Goal: Information Seeking & Learning: Check status

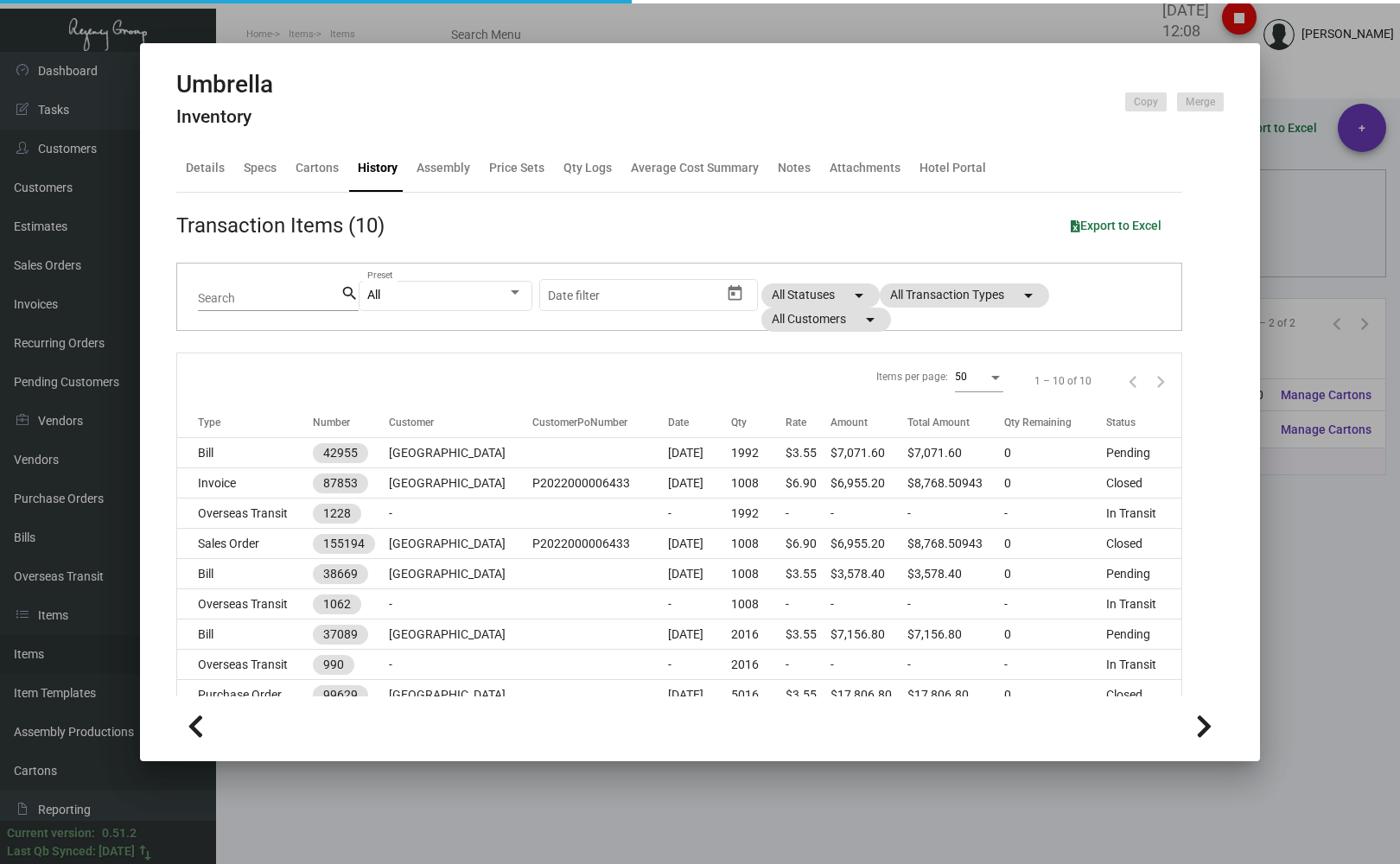
scroll to position [85, 0]
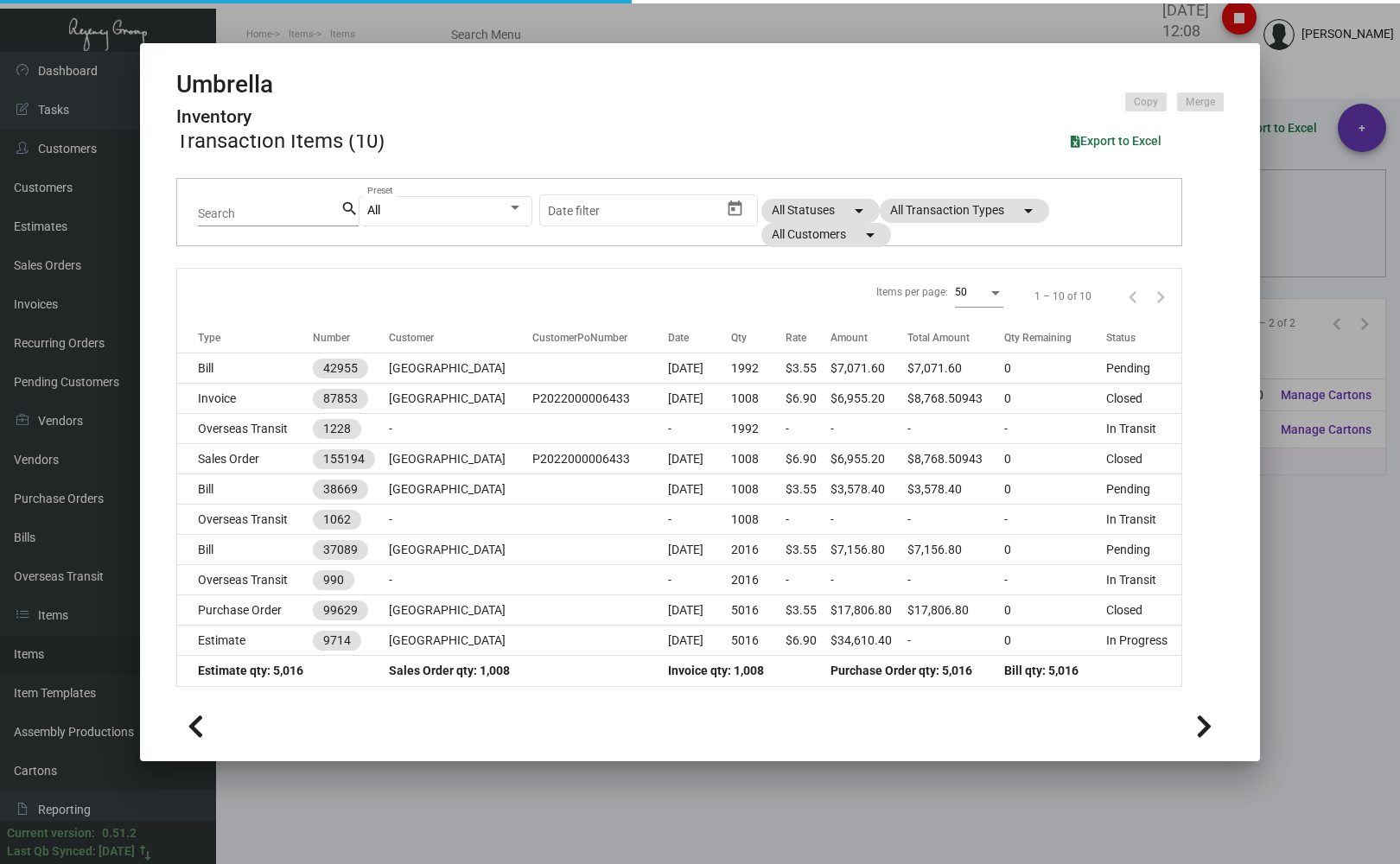
click at [261, 9] on div at bounding box center [700, 432] width 1400 height 864
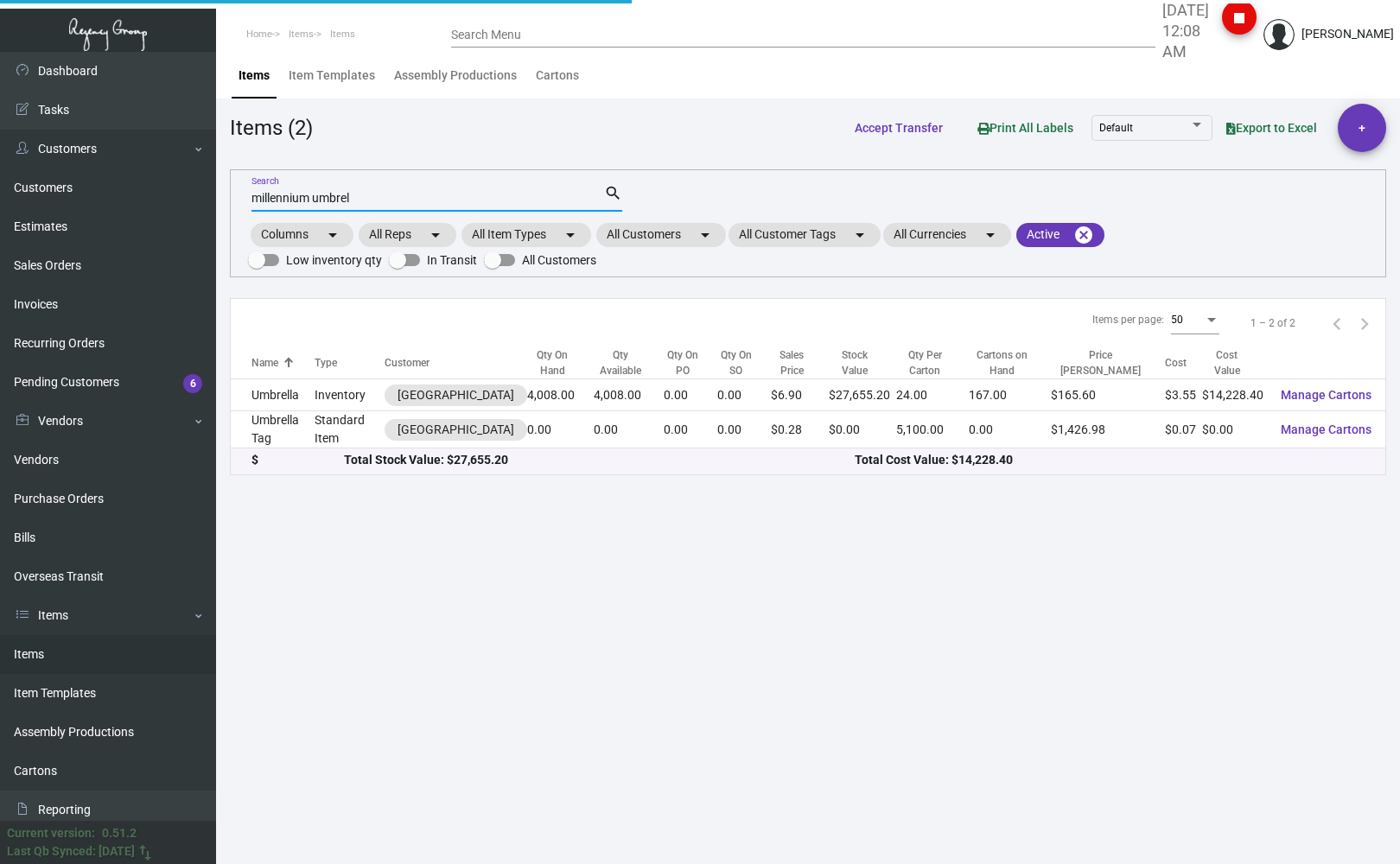
click at [365, 197] on input "millennium umbrel" at bounding box center [427, 198] width 352 height 14
drag, startPoint x: 365, startPoint y: 197, endPoint x: 164, endPoint y: 243, distance: 206.2
click at [164, 243] on div "Dashboard Dashboard Tasks Customers Customers Estimates Sales Orders Invoices R…" at bounding box center [700, 458] width 1400 height 812
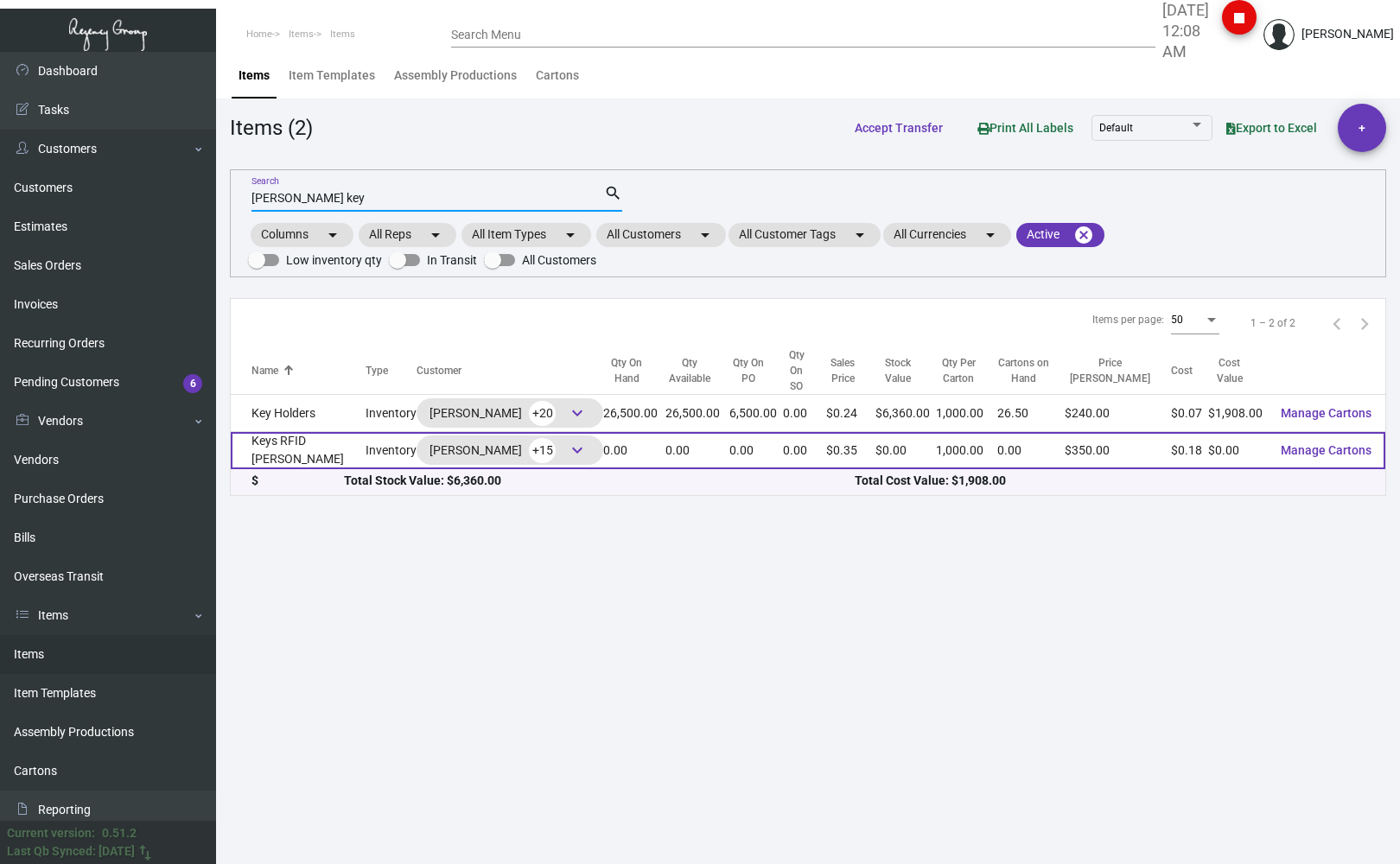
type input "[PERSON_NAME] key"
click at [272, 441] on td "Keys RFID [PERSON_NAME]" at bounding box center [298, 449] width 135 height 37
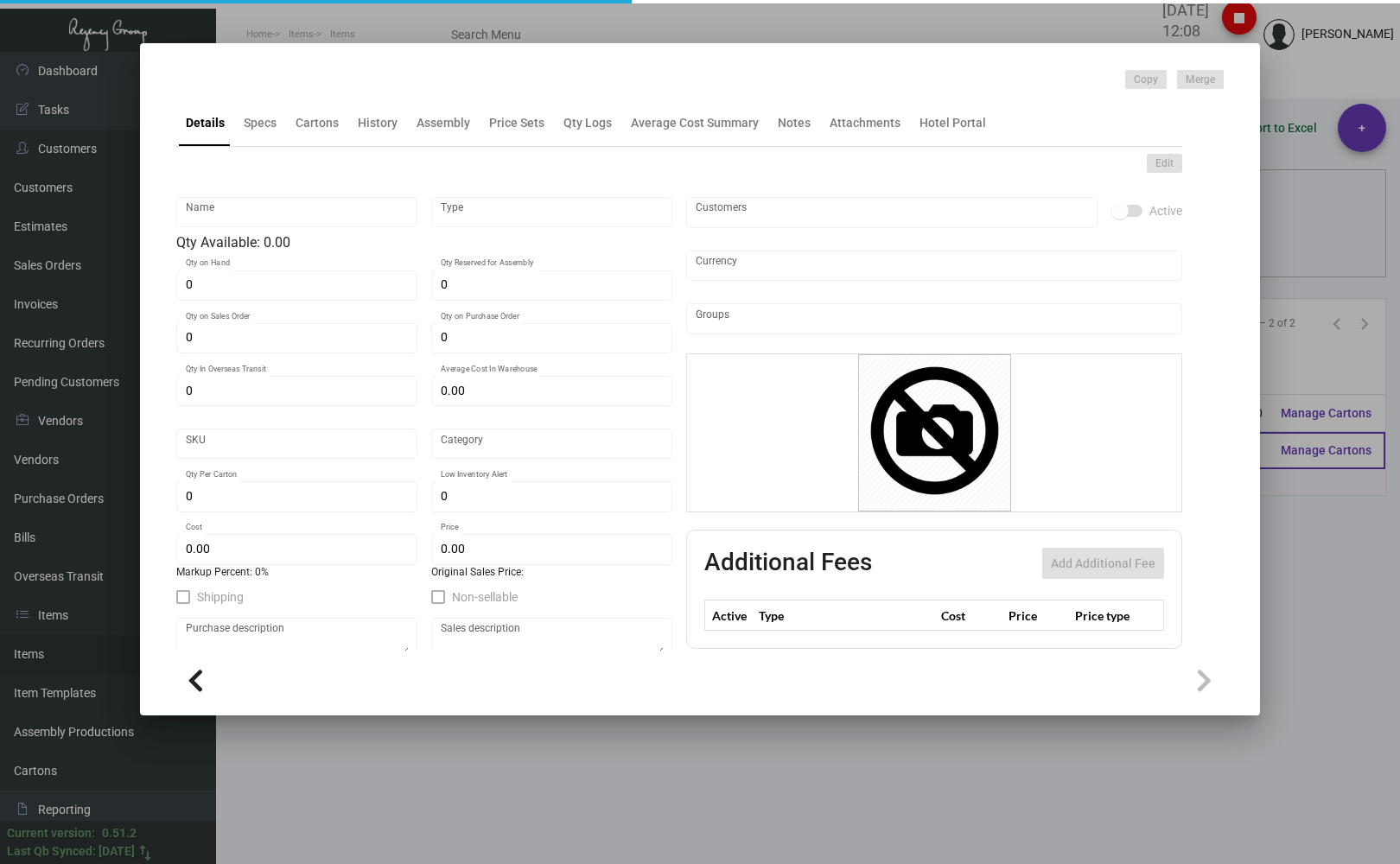
type input "Keys RFID [PERSON_NAME]"
type input "Inventory"
type input "$ 0.17007"
type input "3126"
type input "Standard"
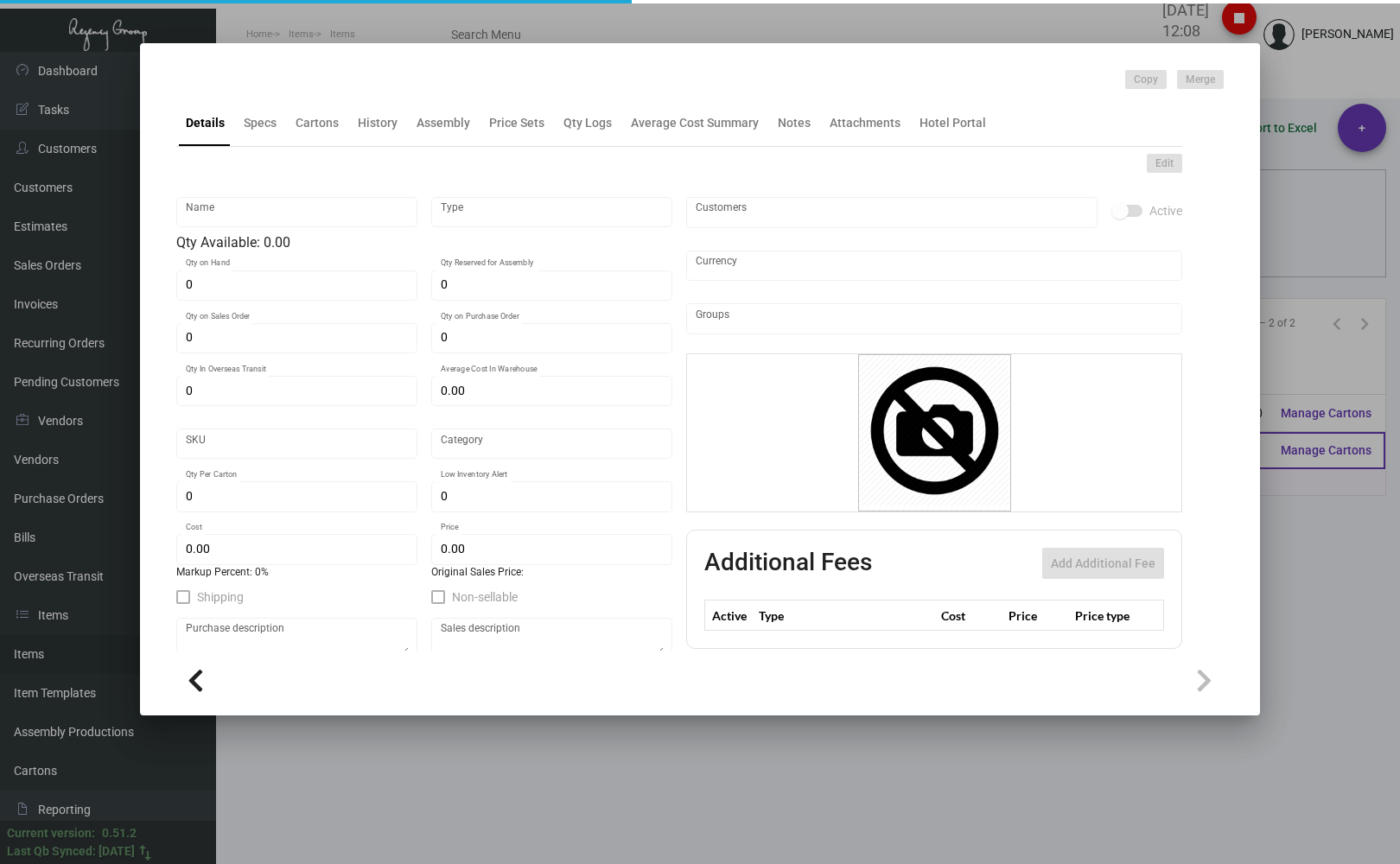
type input "1,000"
type input "7,500"
type input "$ 0.182"
type input "$ 0.35"
type textarea "[PERSON_NAME] Keys RFID Safelok, Size 2-1/8x3-3/8 #30 mill black core dull lami…"
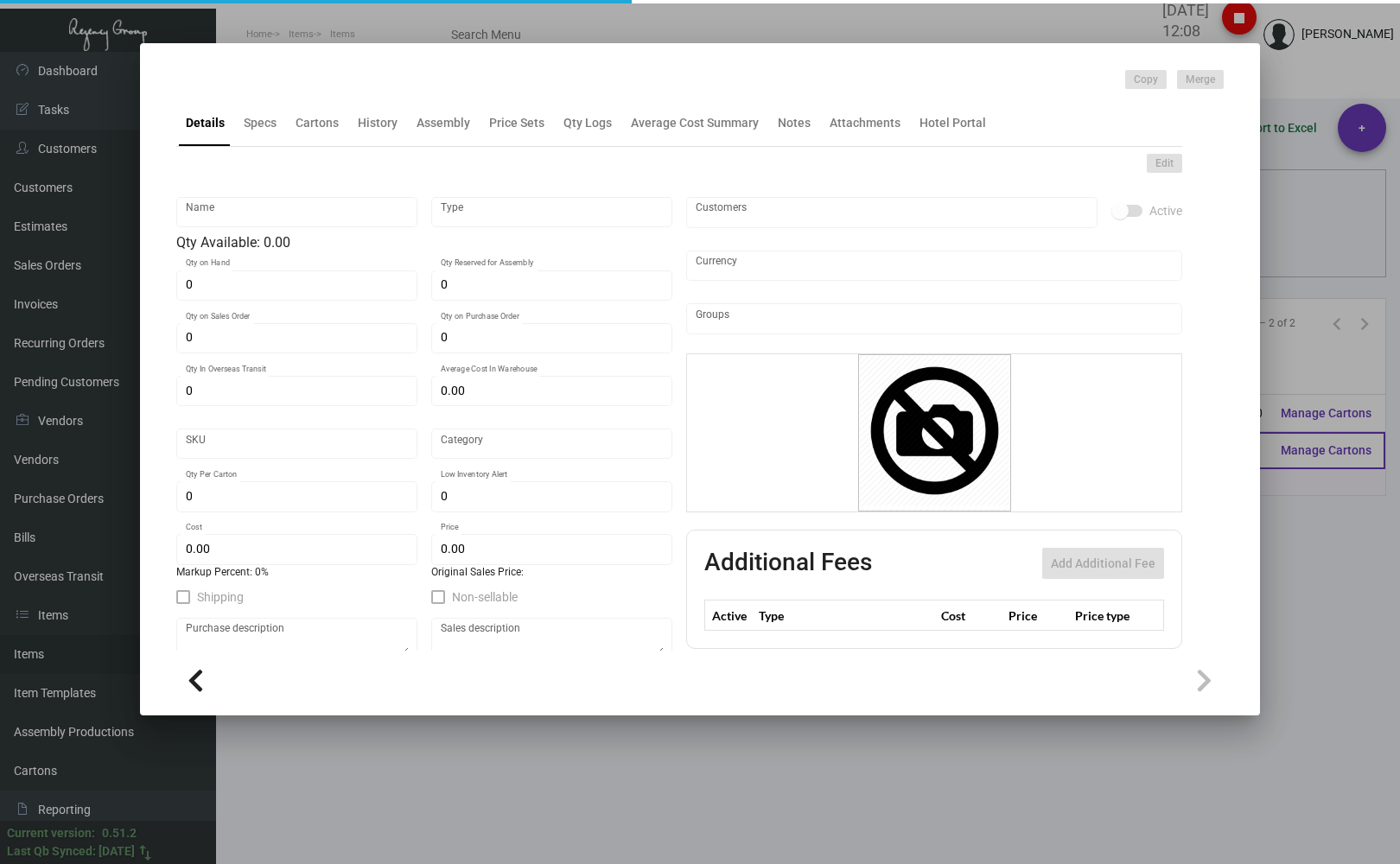
type textarea "[PERSON_NAME] Keys RFID Safelok, Size 2-1/8x3-3/8 #30 mill black core dull lami…"
checkbox input "true"
type input "United States Dollar $"
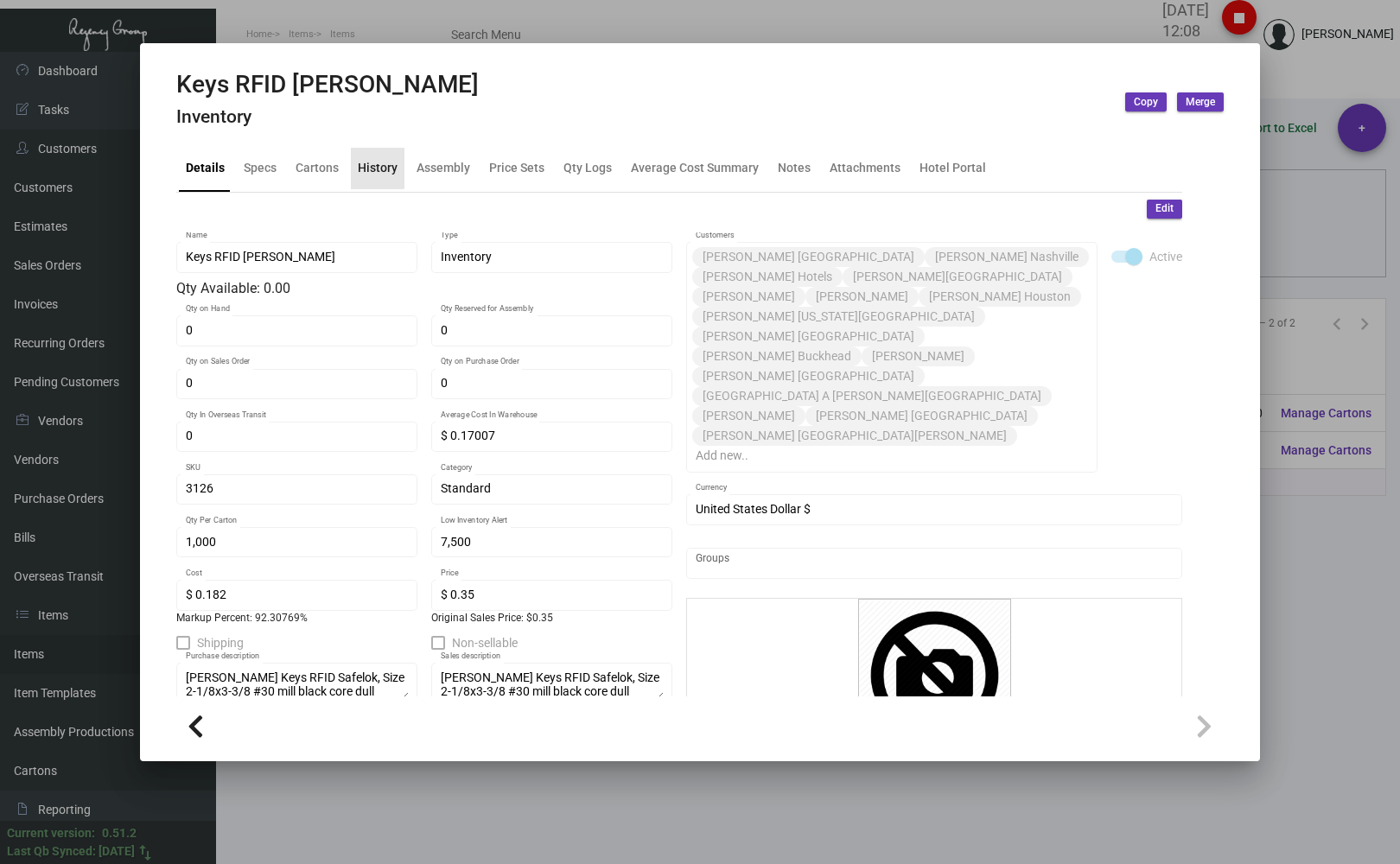
click at [373, 164] on div "History" at bounding box center [378, 167] width 40 height 18
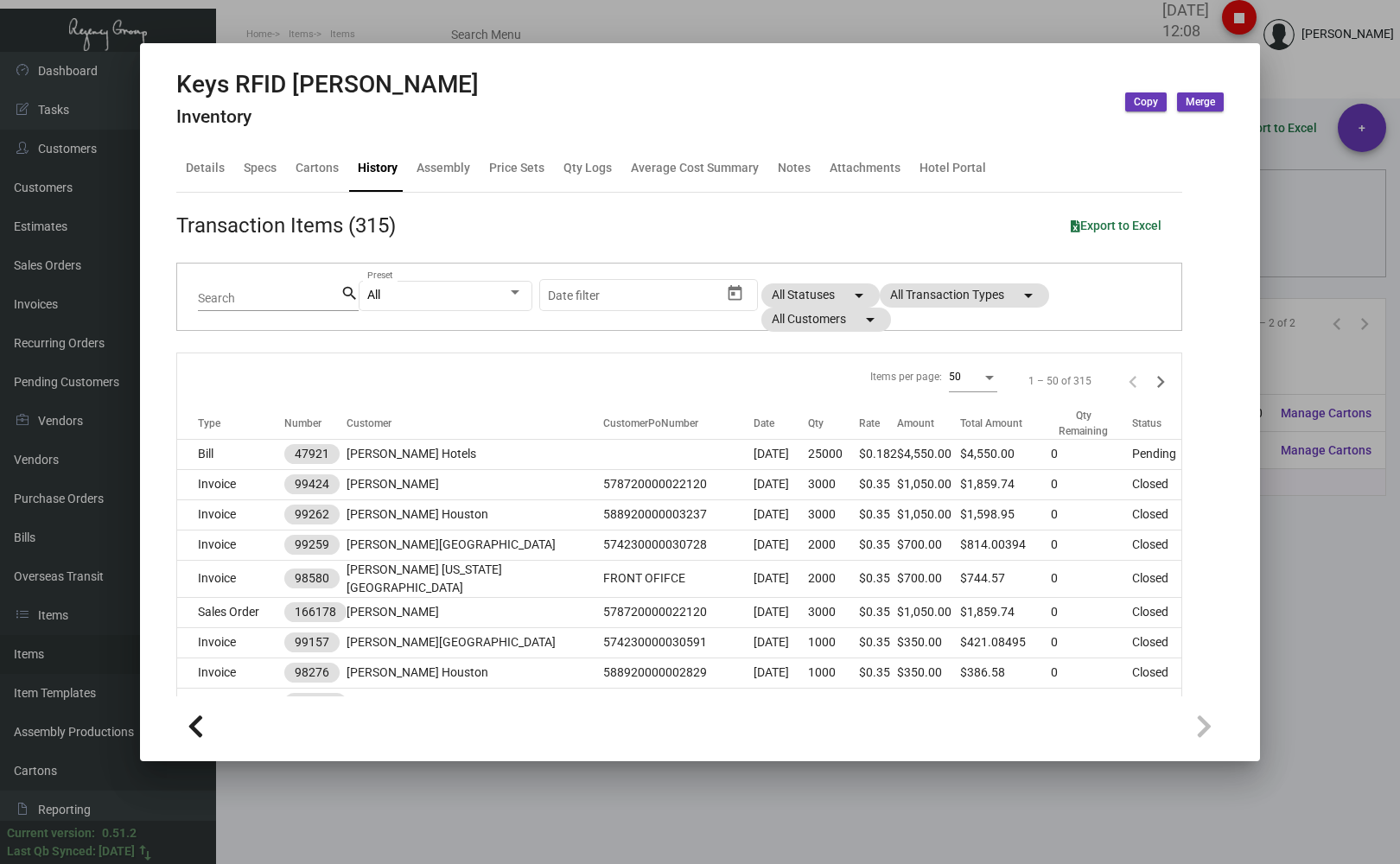
click at [277, 292] on input "Search" at bounding box center [268, 298] width 143 height 14
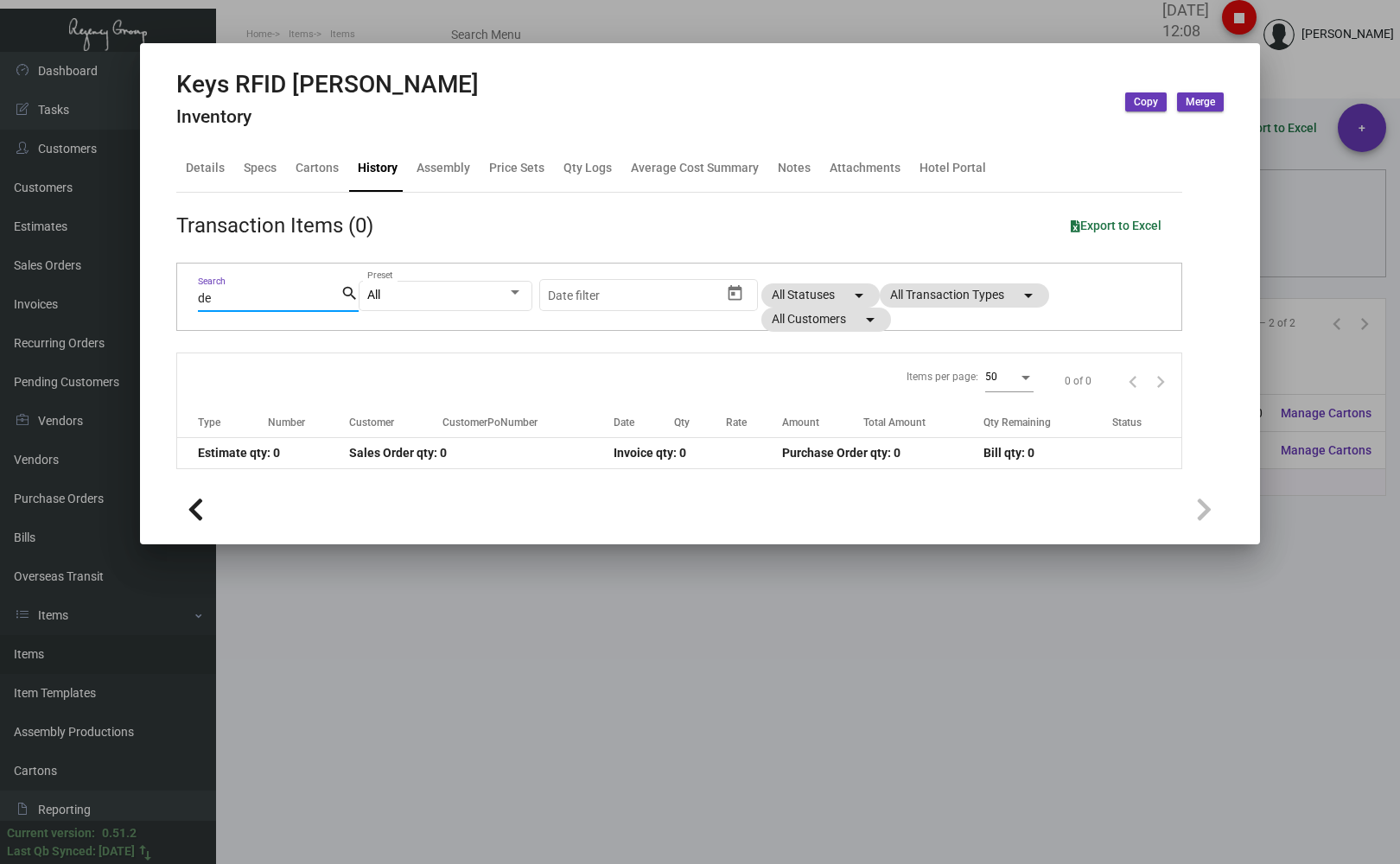
type input "d"
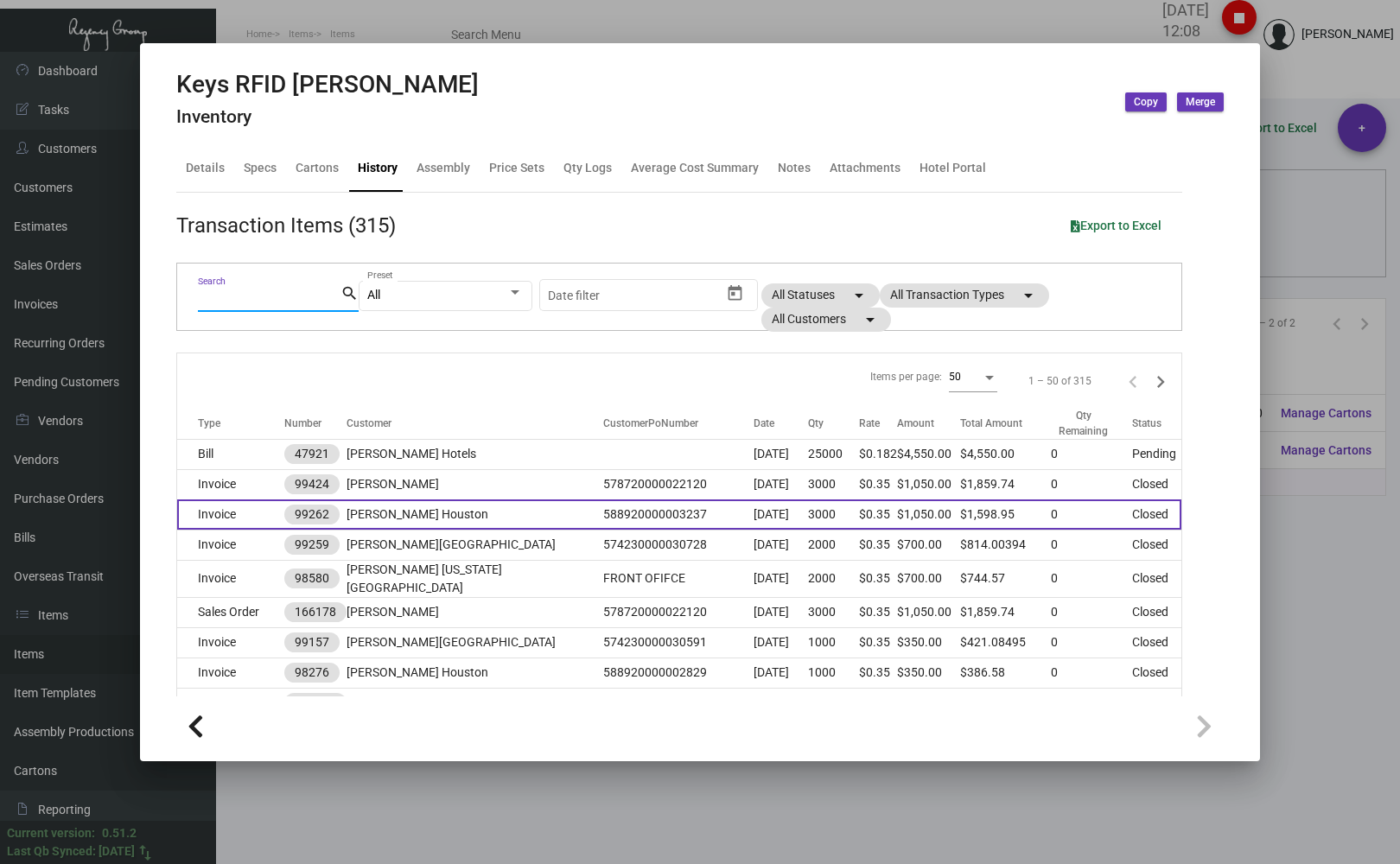
click at [255, 509] on td "Invoice" at bounding box center [230, 515] width 107 height 30
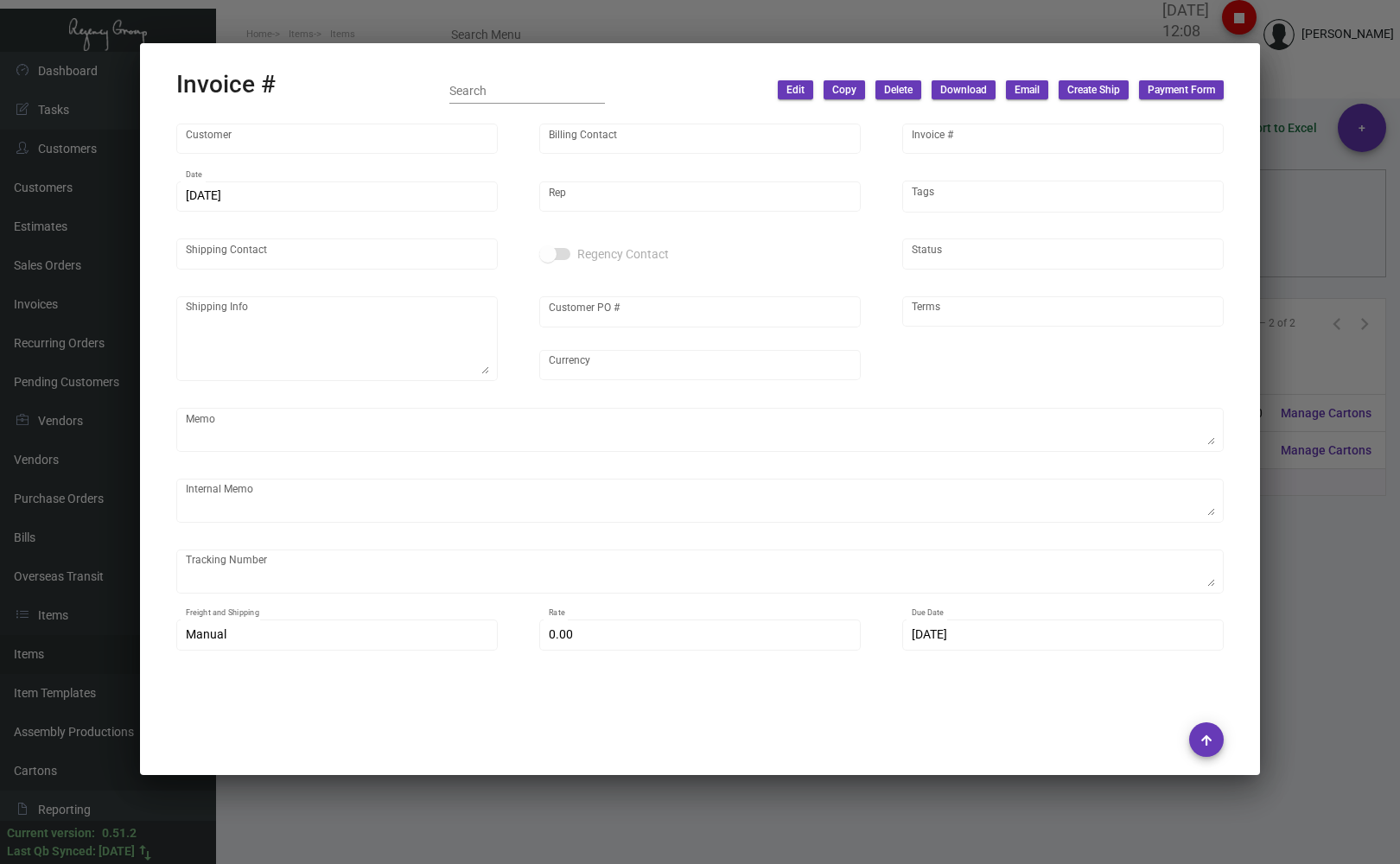
type input "[PERSON_NAME] Houston"
type input "[PERSON_NAME]"
type input "99262"
type input "[DATE]"
type input "[PERSON_NAME]"
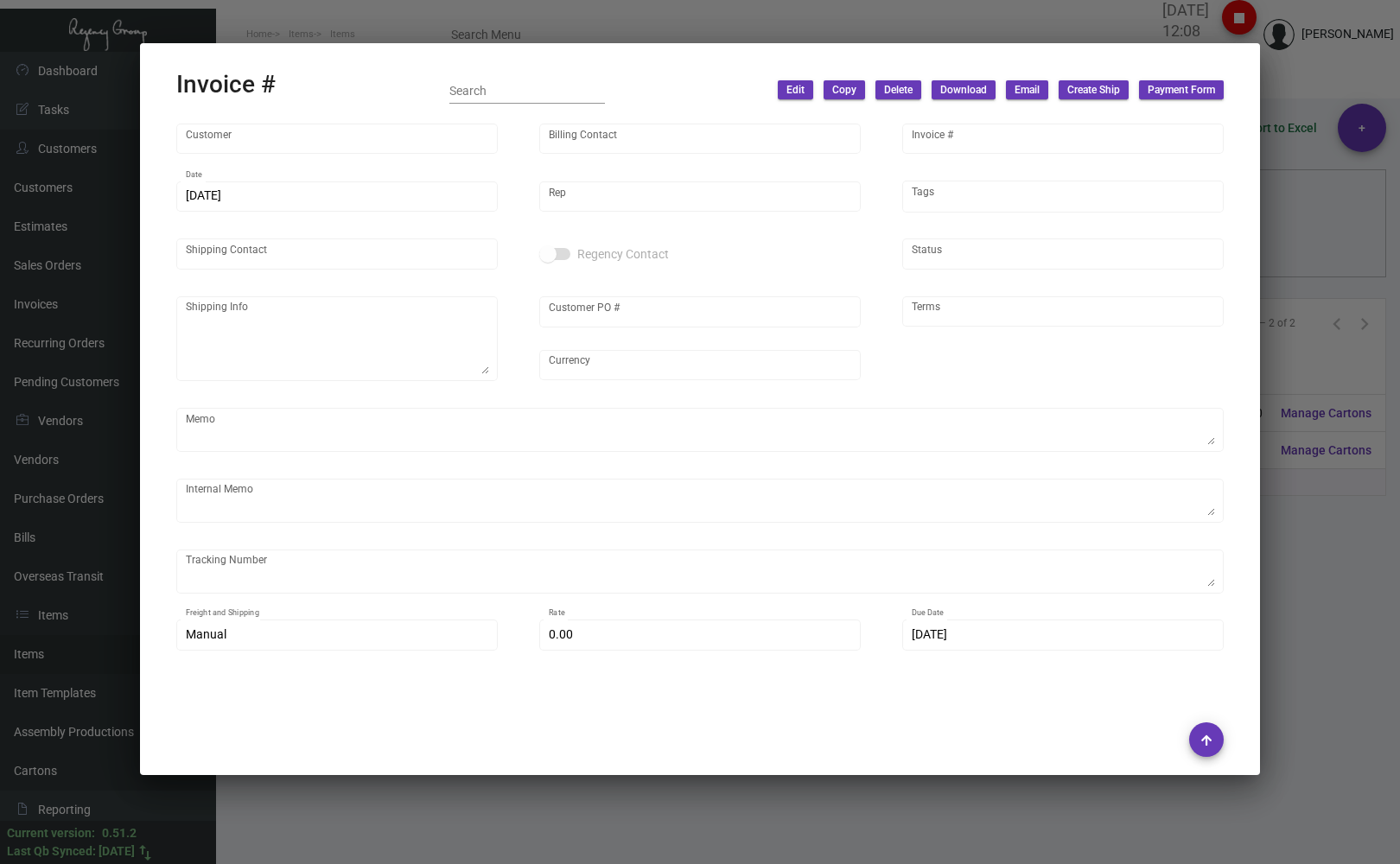
type input "[PERSON_NAME]"
type textarea "[PERSON_NAME] - [PERSON_NAME] [STREET_ADDRESS][PERSON_NAME]"
type input "588920000003237"
type input "United States Dollar $"
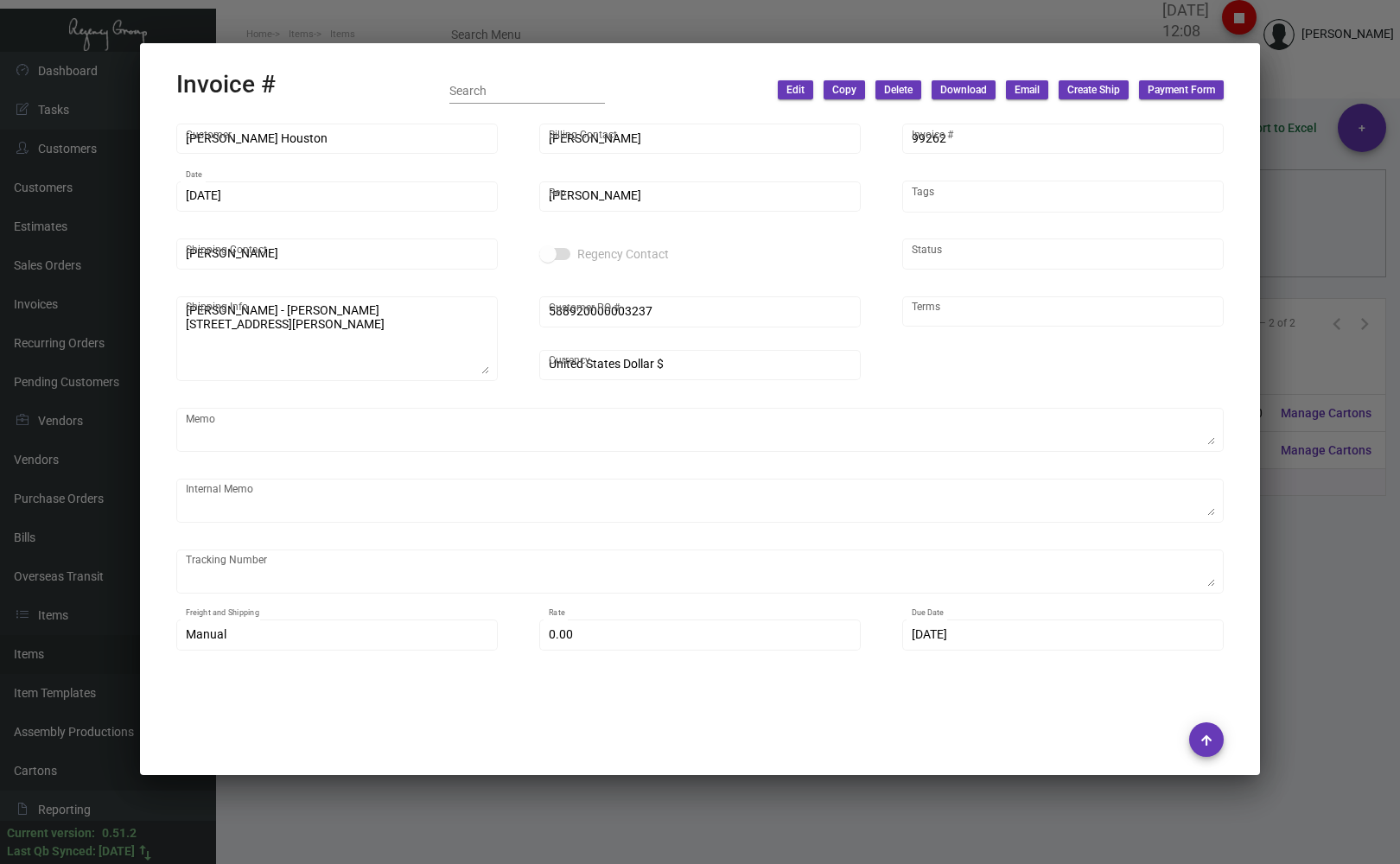
type input "Net 30"
type textarea "KEYS 22.09 Label provided to vendor to ship to hotel UPS Ground Cost $12.50"
type input "$ 68.95"
type input "[DATE]"
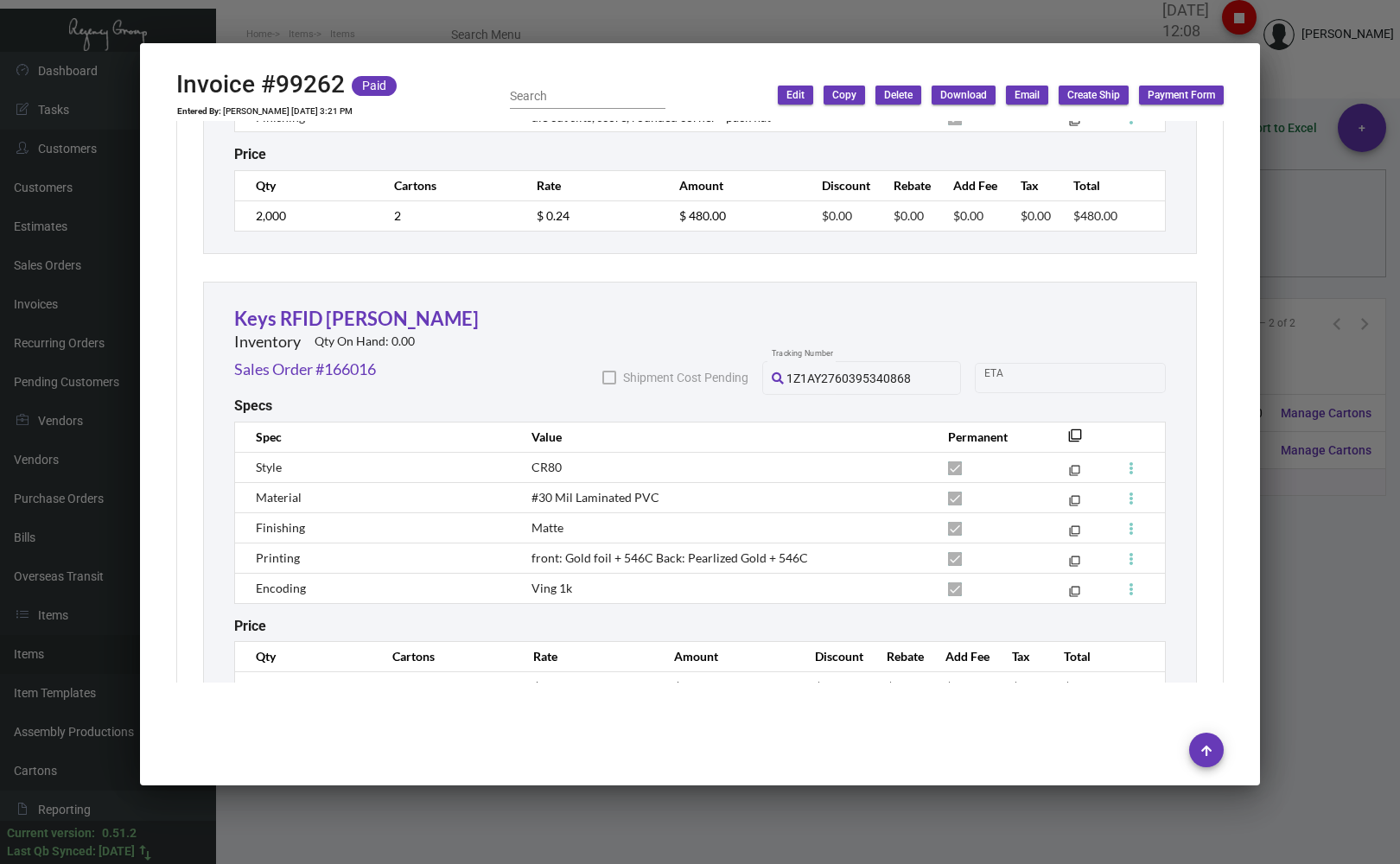
scroll to position [1414, 0]
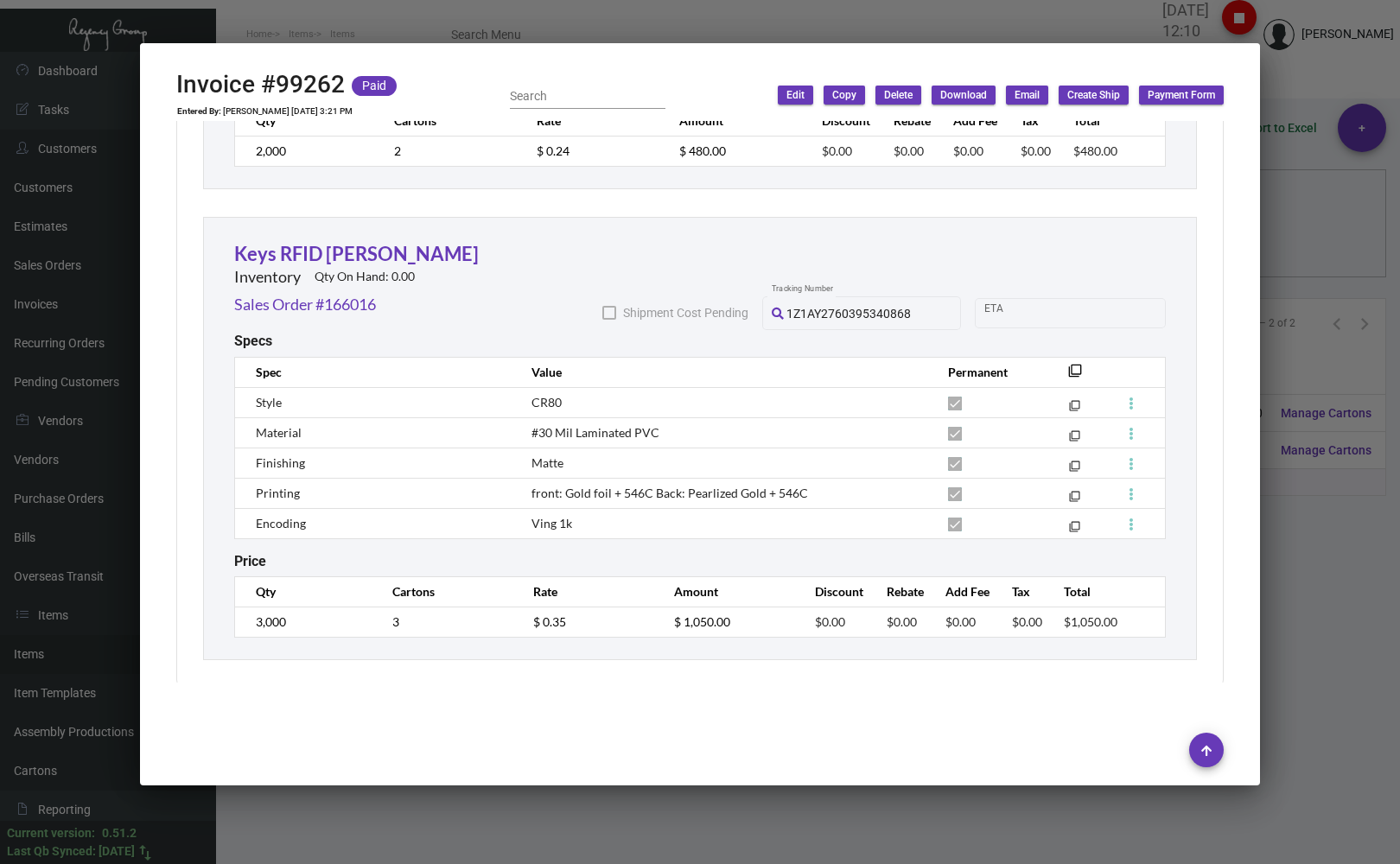
click at [299, 36] on div at bounding box center [700, 432] width 1400 height 864
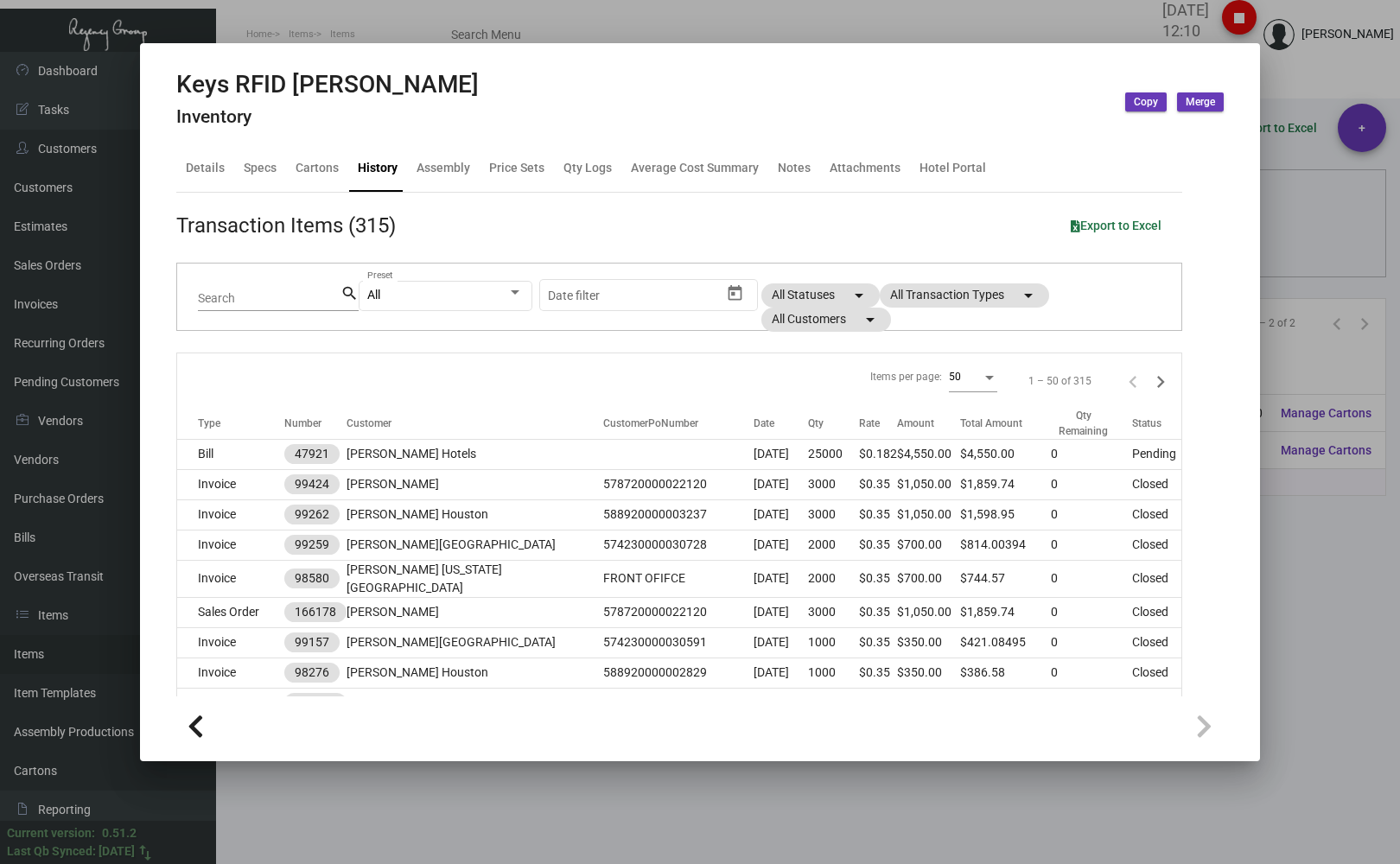
click at [237, 18] on div at bounding box center [700, 432] width 1400 height 864
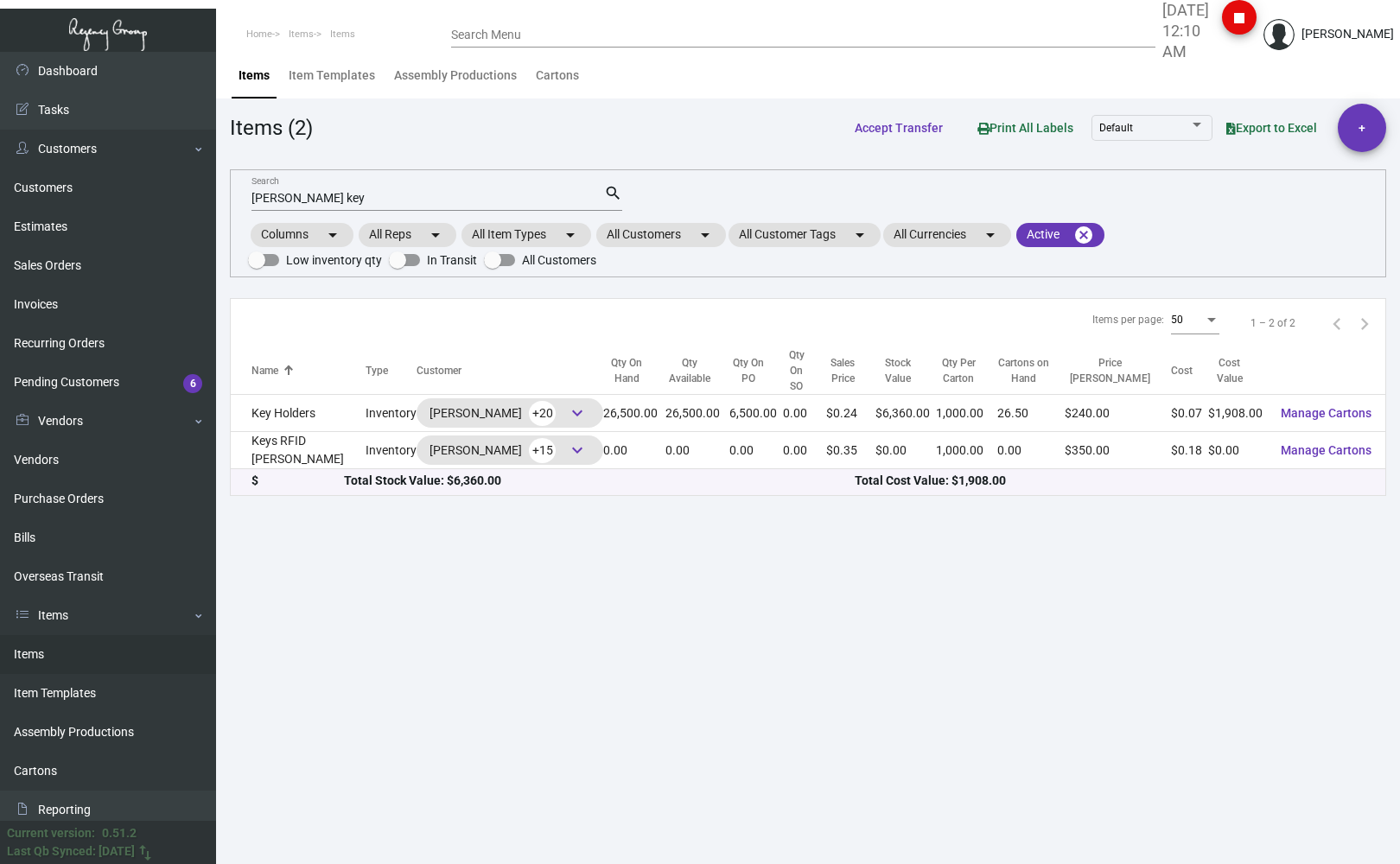
click at [370, 198] on input "[PERSON_NAME] key" at bounding box center [427, 198] width 352 height 14
click at [347, 199] on input "[PERSON_NAME] key" at bounding box center [427, 198] width 352 height 14
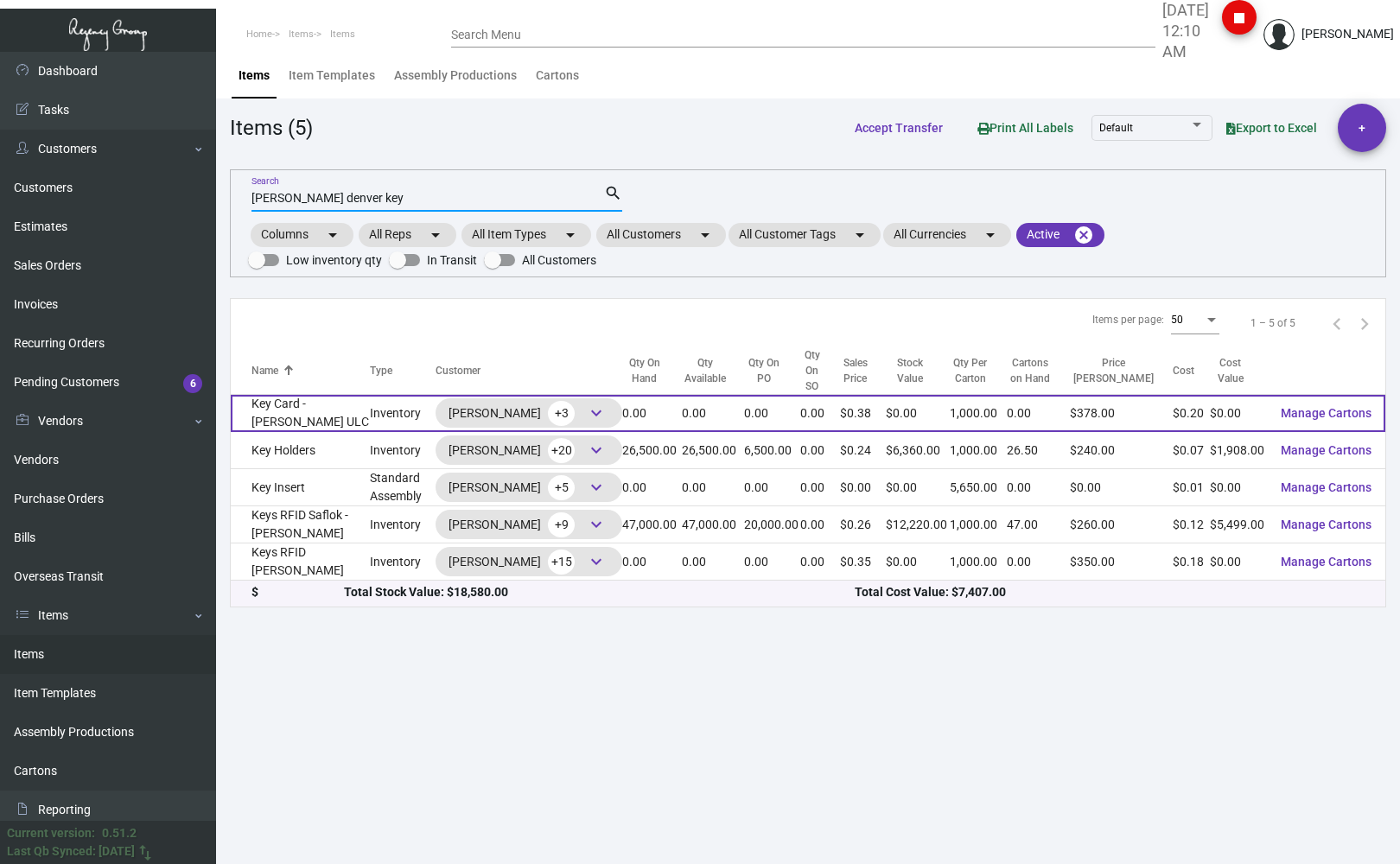
type input "[PERSON_NAME] denver key"
click at [270, 423] on td "Key Card - [PERSON_NAME] ULC" at bounding box center [299, 413] width 139 height 37
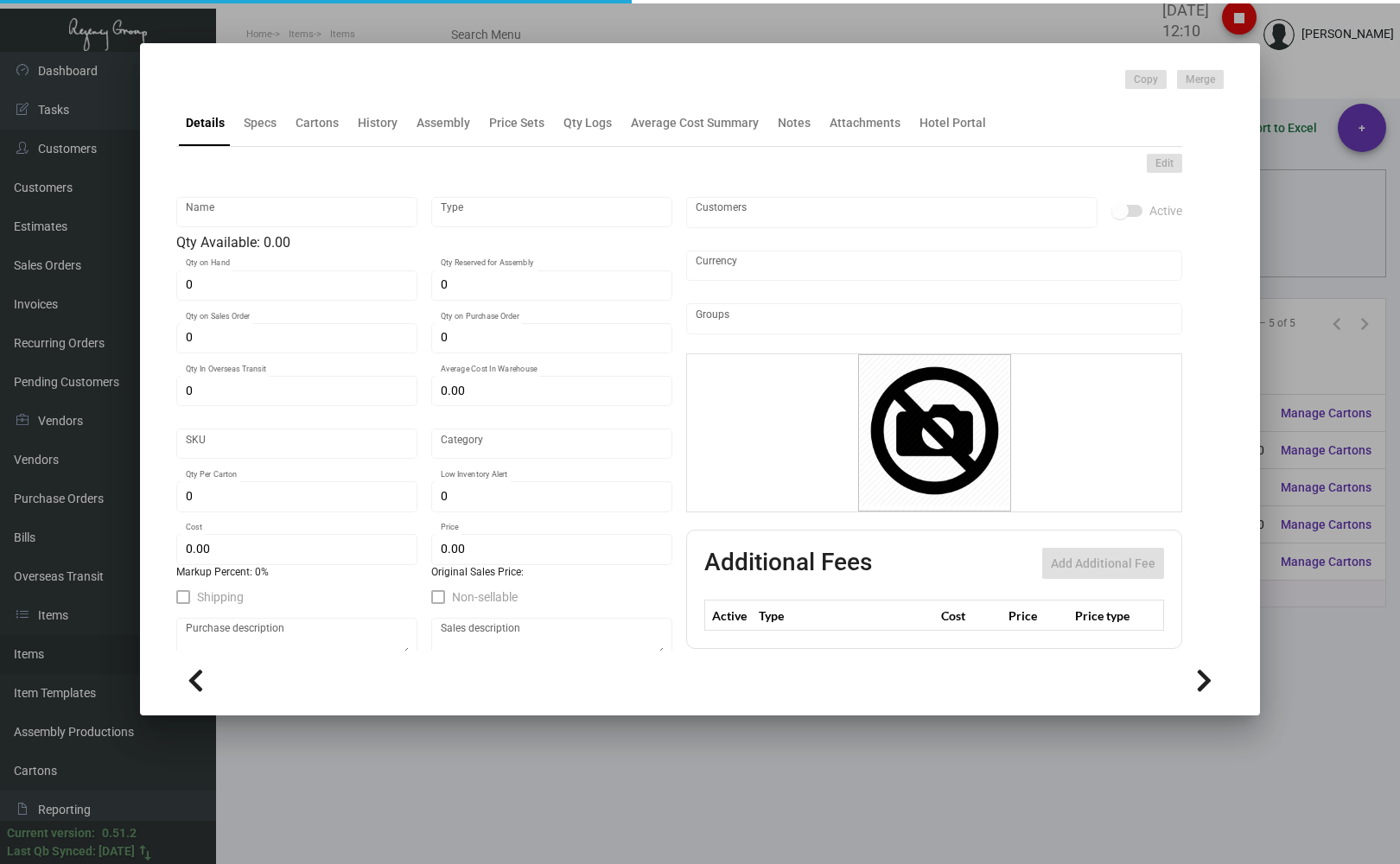
type input "Key Card - [PERSON_NAME] ULC"
type input "Inventory"
type input "$ 0.1998"
type input "Overseas"
type input "1,000"
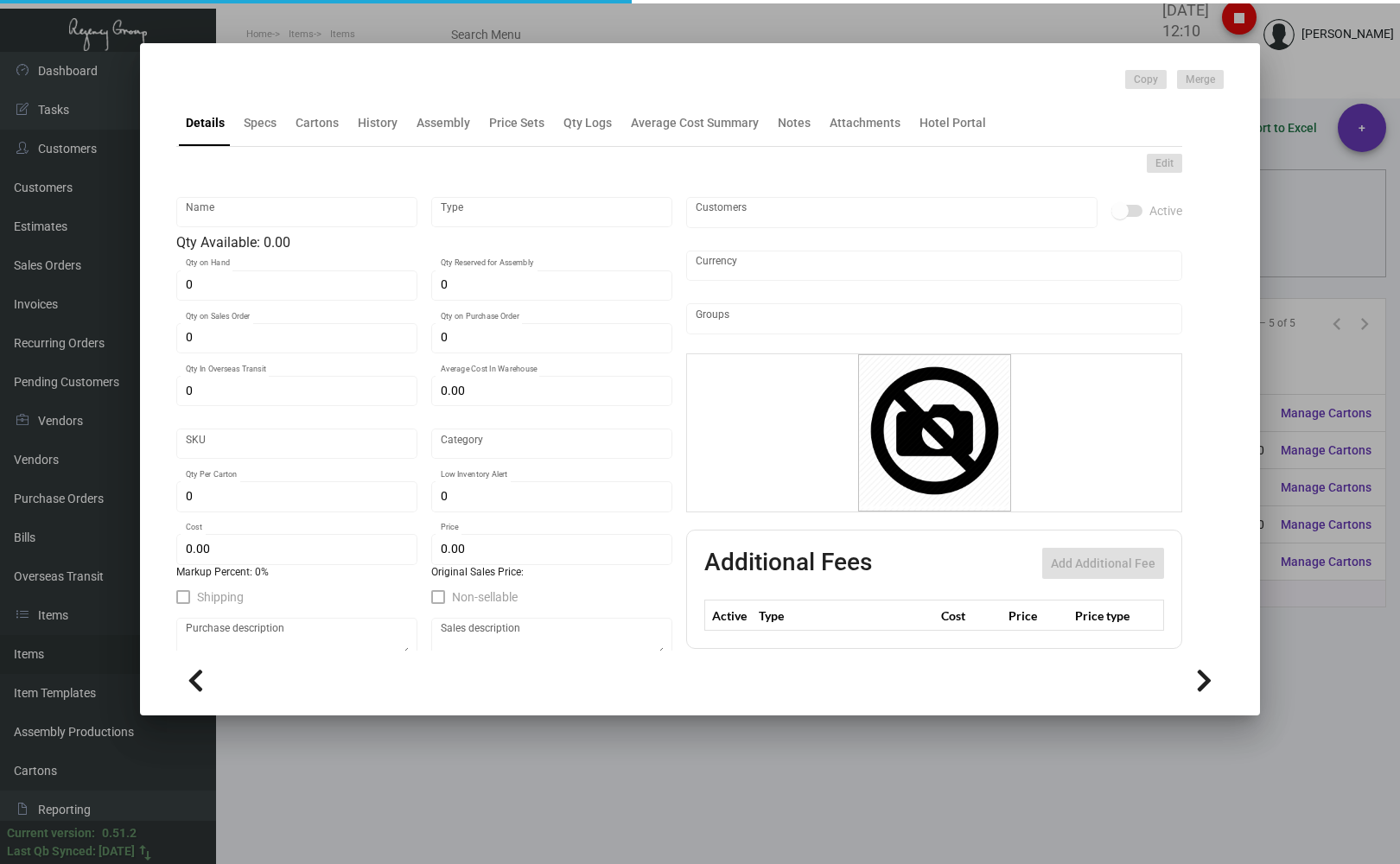
type input "$ 0.201"
type input "$ 0.378"
checkbox input "true"
type input "United States Dollar $"
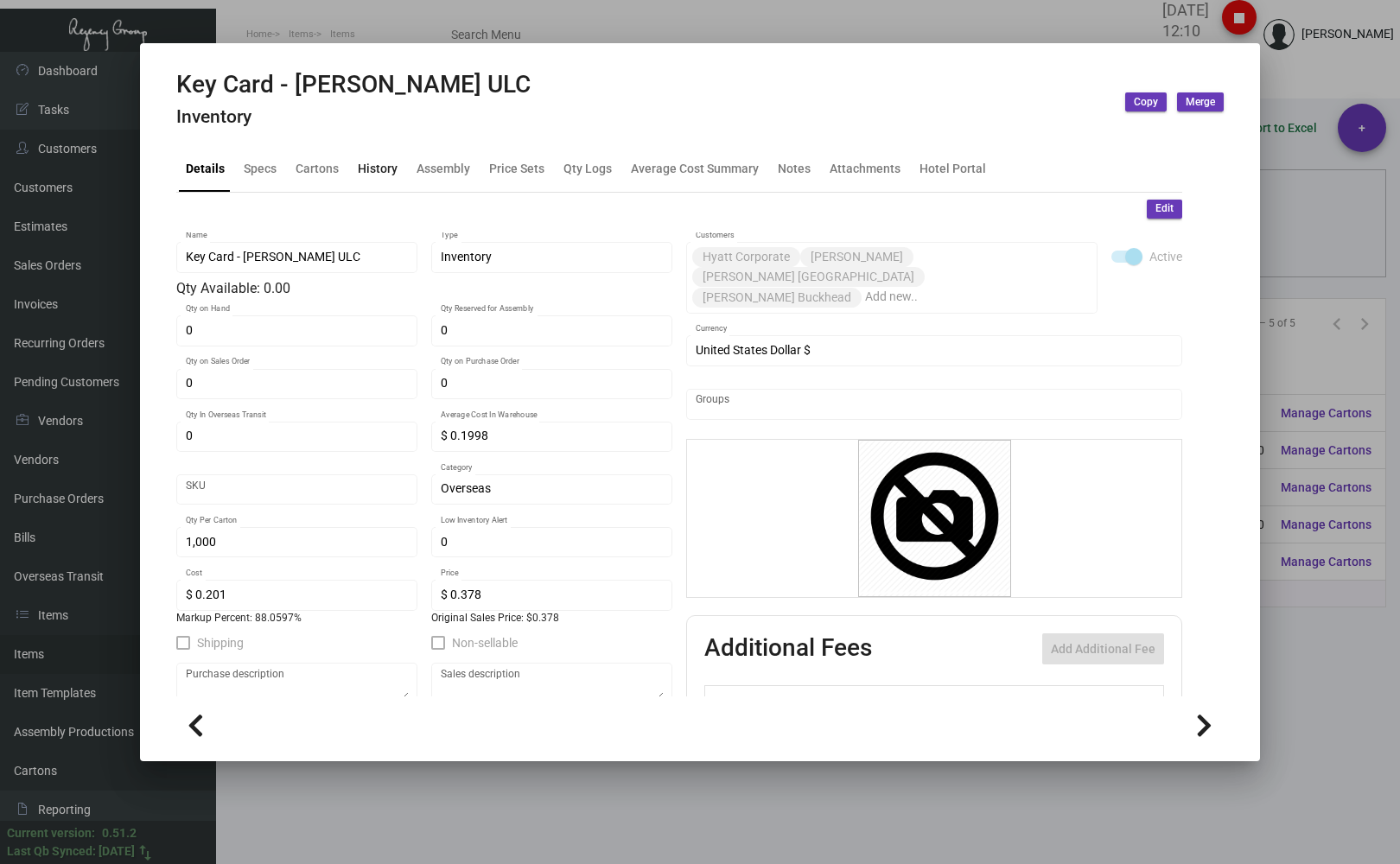
click at [377, 163] on div "History" at bounding box center [378, 167] width 40 height 18
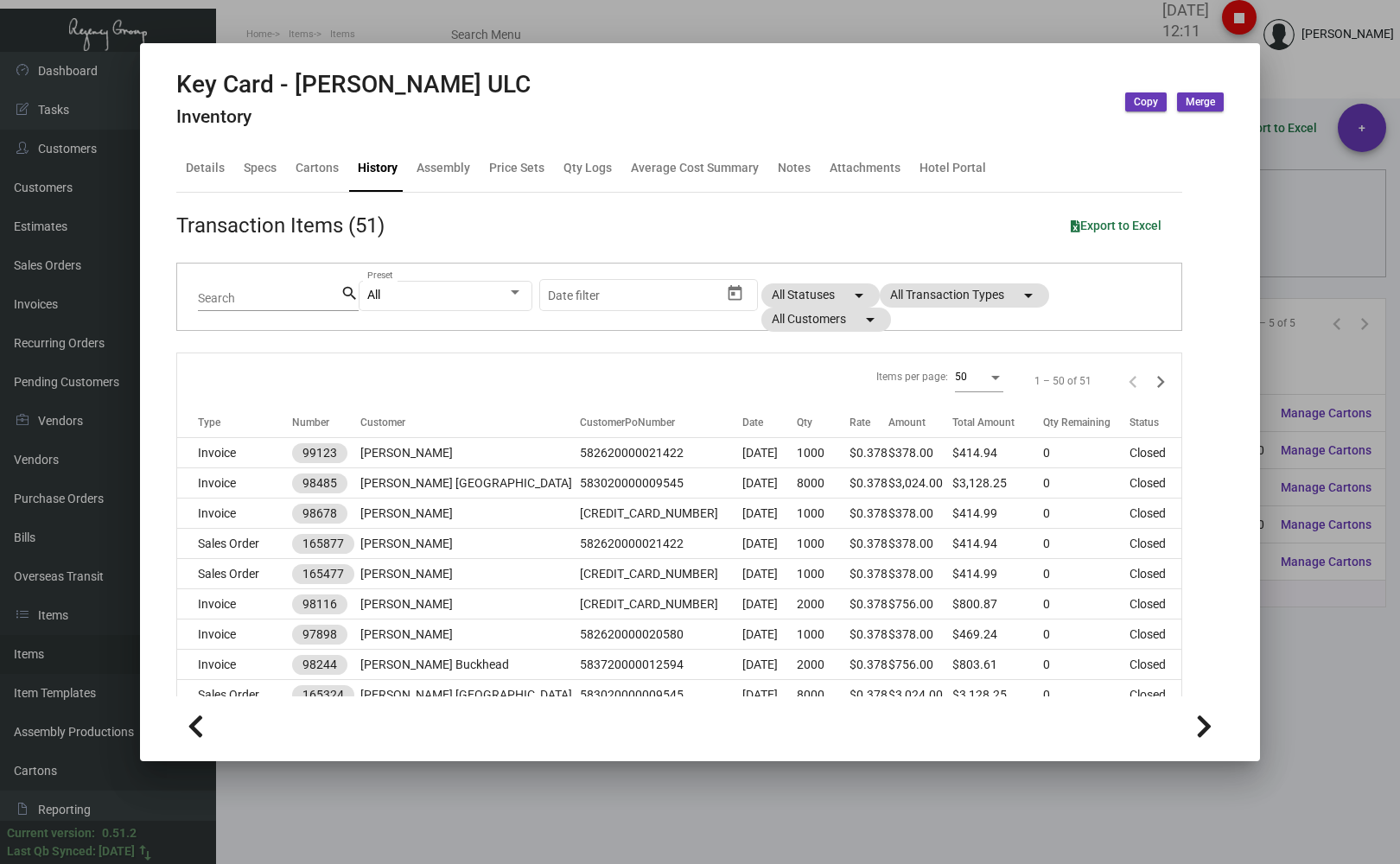
click at [371, 17] on div at bounding box center [700, 432] width 1400 height 864
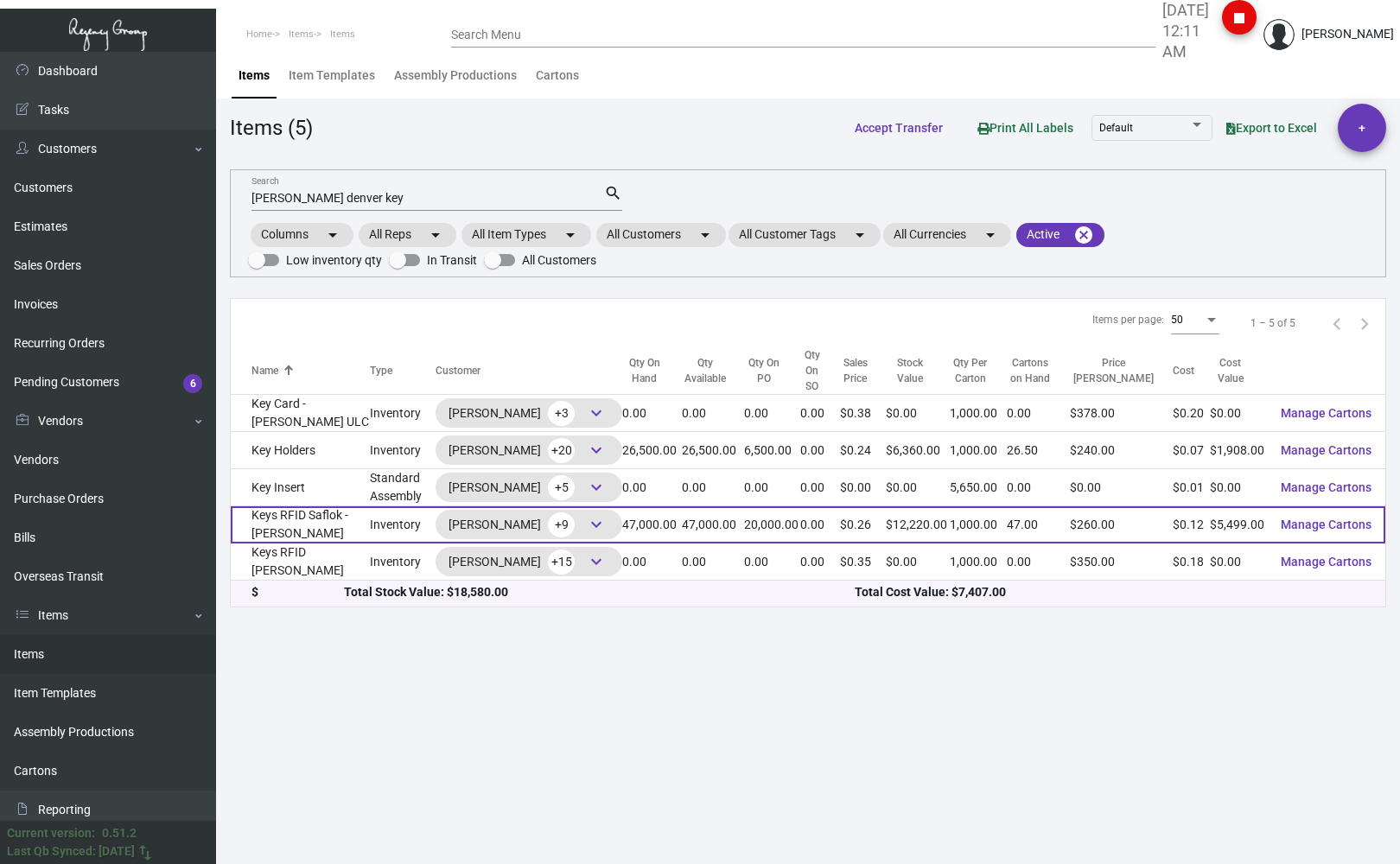
click at [606, 526] on span "keyboard_arrow_down" at bounding box center [596, 524] width 21 height 21
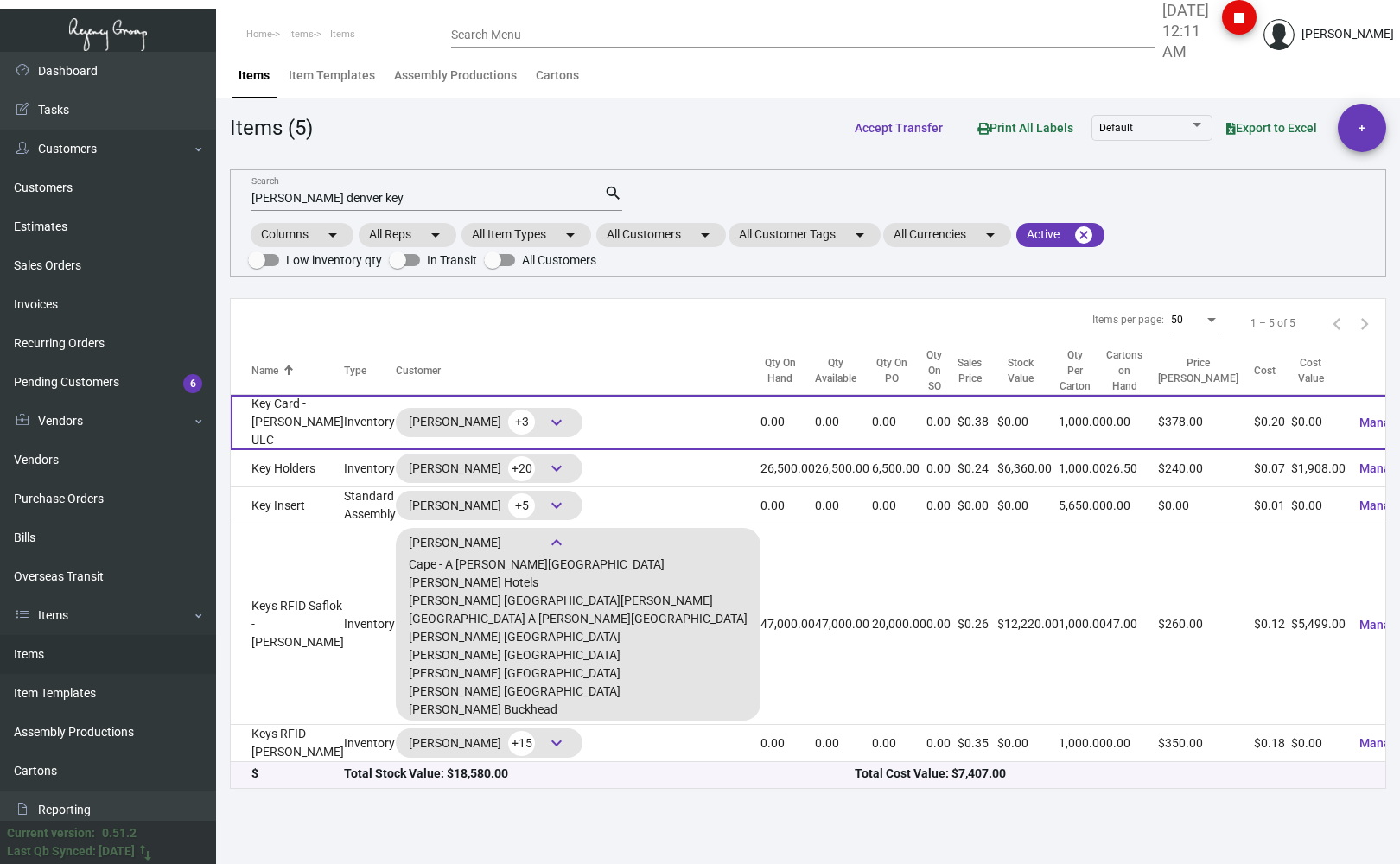
click at [280, 410] on td "Key Card - [PERSON_NAME] ULC" at bounding box center [287, 422] width 113 height 56
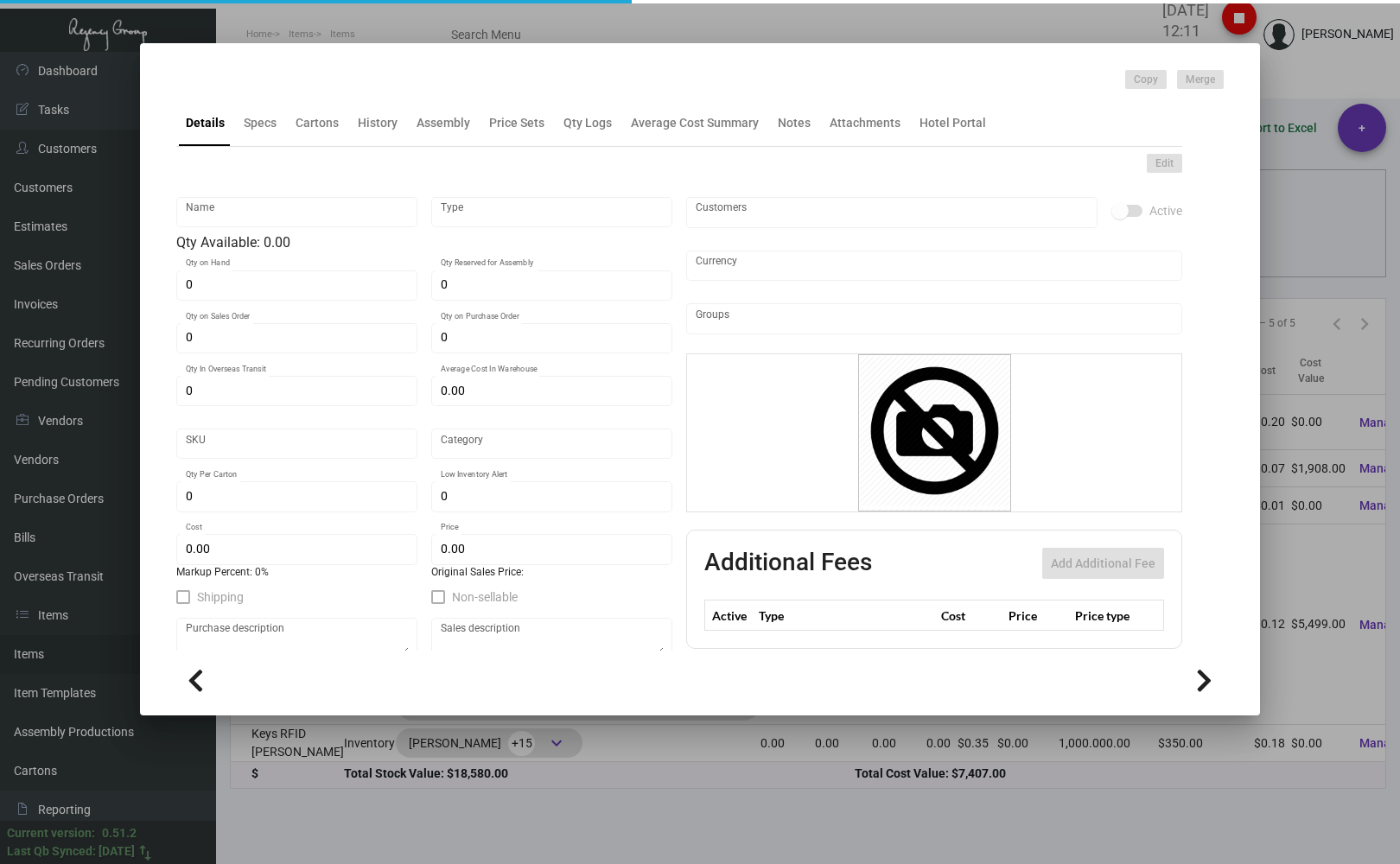
type input "Key Card - [PERSON_NAME] ULC"
type input "Inventory"
type input "$ 0.1998"
type input "Overseas"
type input "1,000"
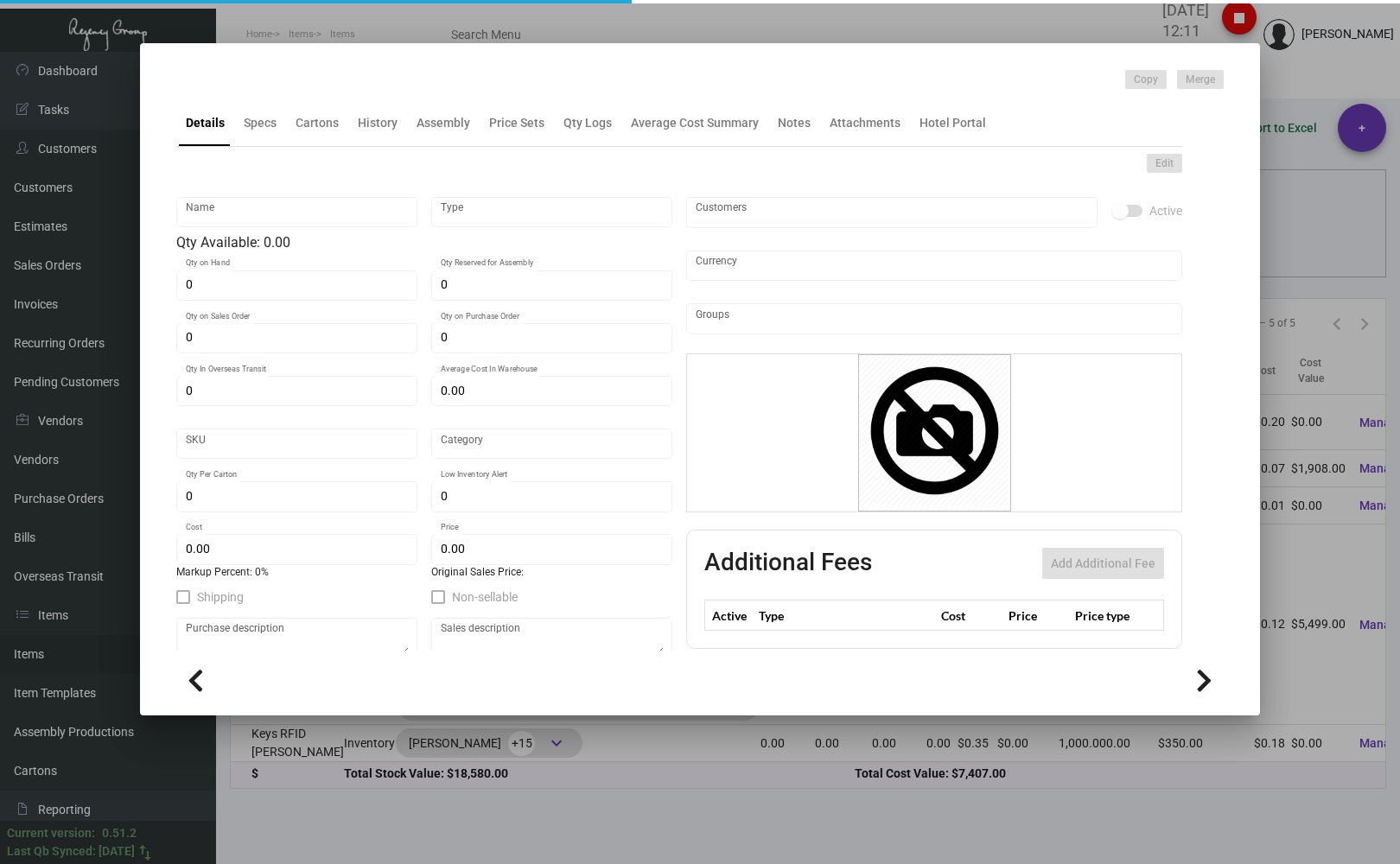
type input "$ 0.201"
type input "$ 0.378"
checkbox input "true"
type input "United States Dollar $"
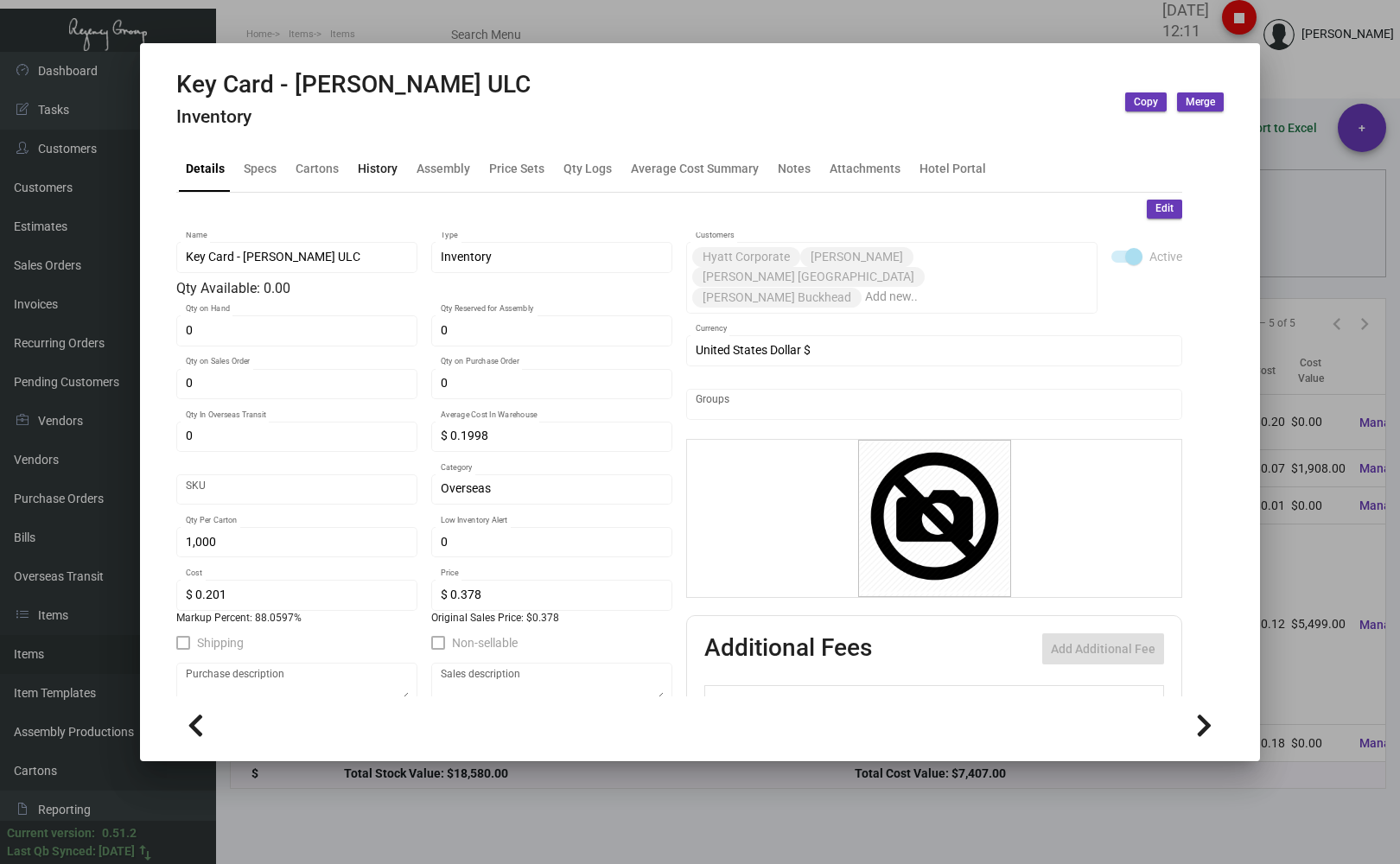
click at [381, 165] on div "History" at bounding box center [378, 167] width 40 height 18
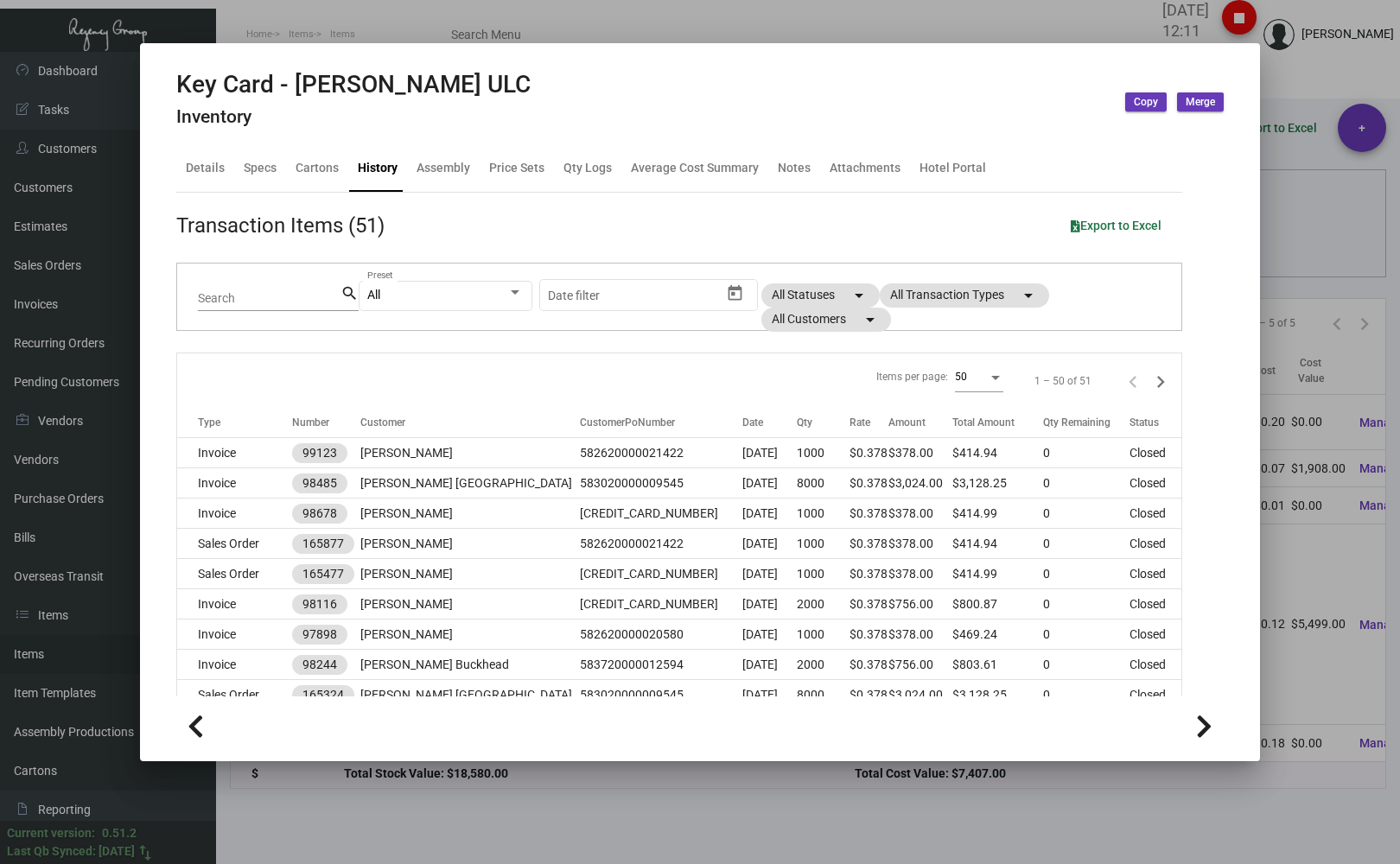
click at [266, 303] on input "Search" at bounding box center [268, 298] width 143 height 14
type input "playa"
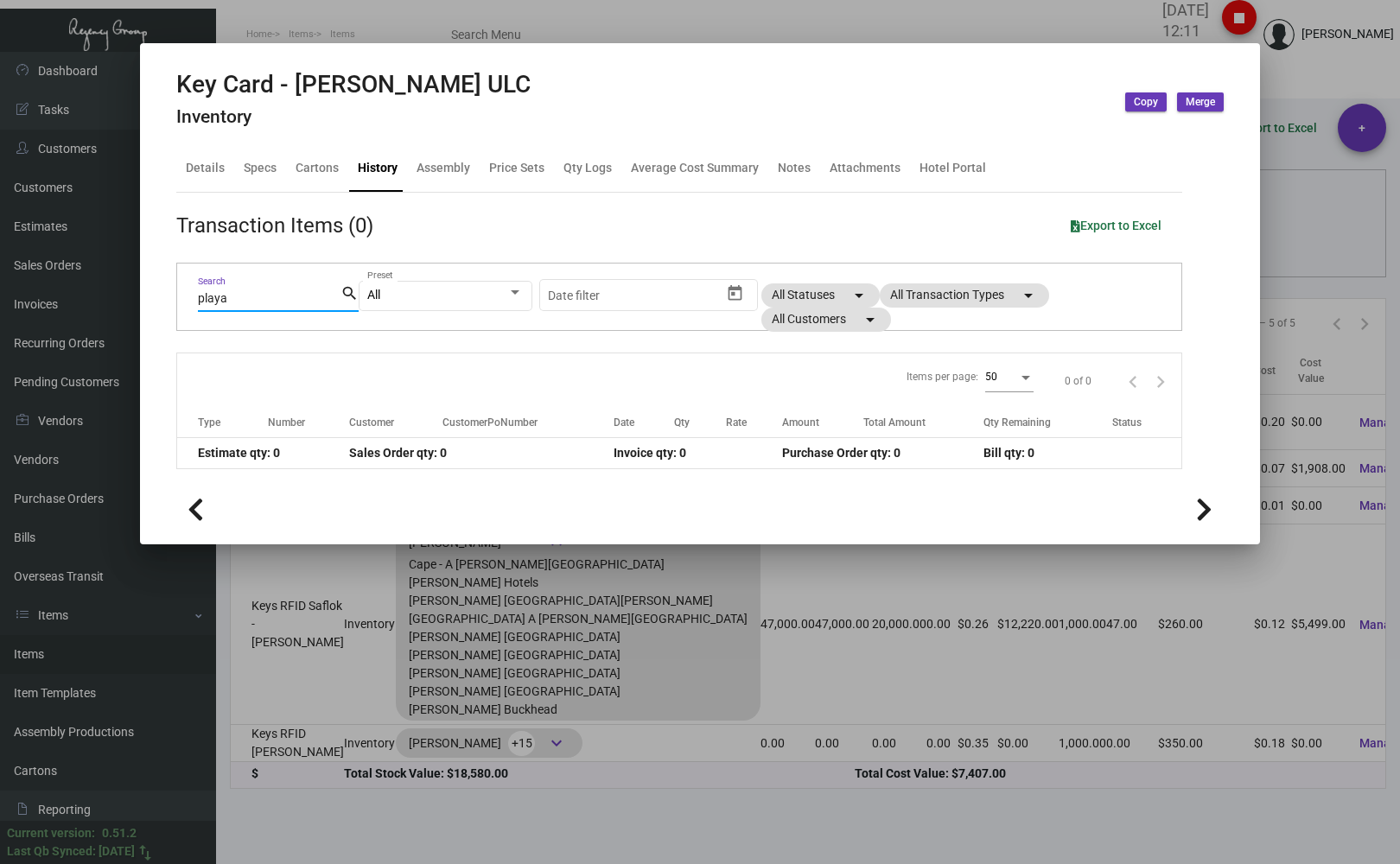
click at [266, 41] on div at bounding box center [700, 432] width 1400 height 864
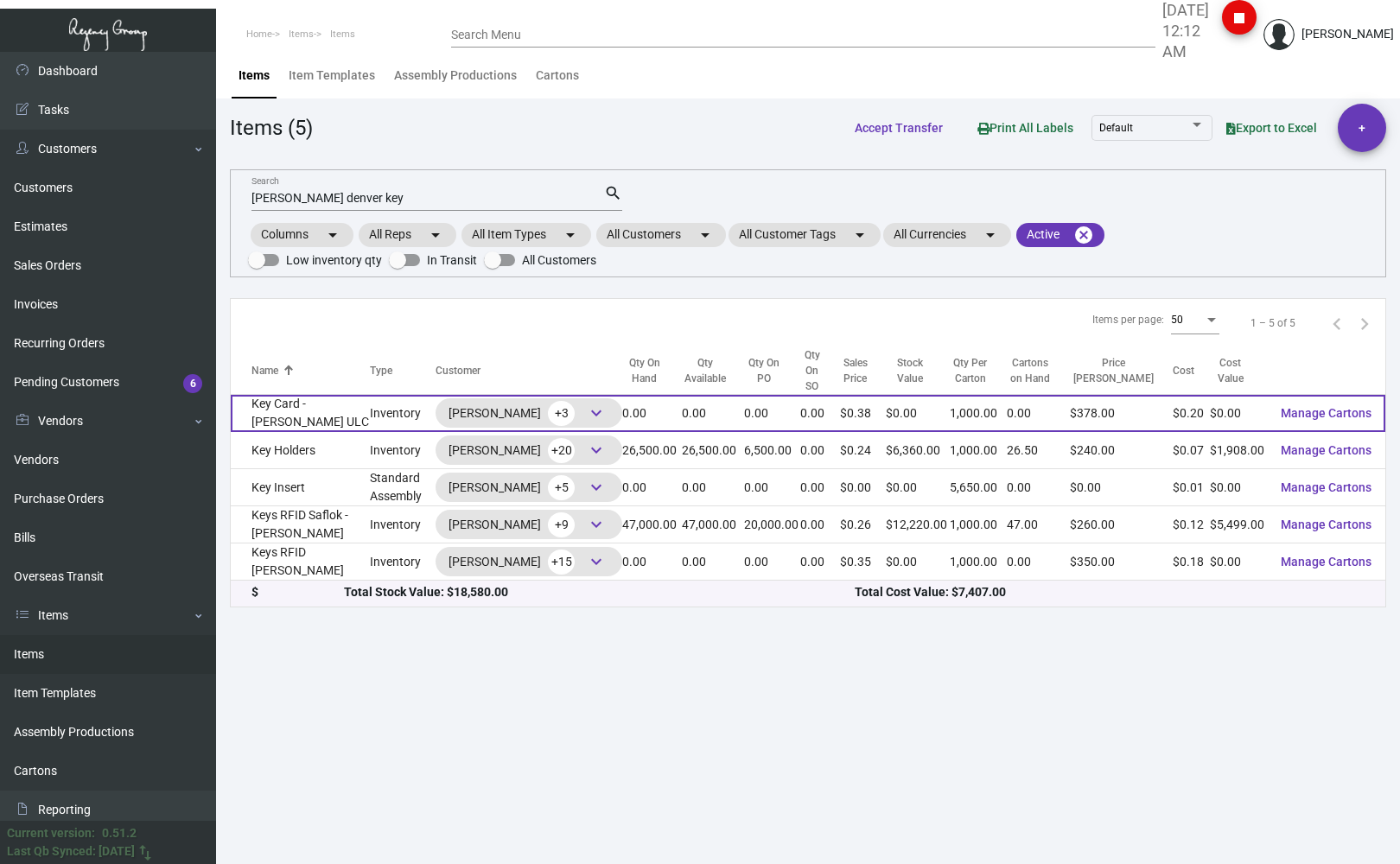
click at [279, 422] on td "Key Card - [PERSON_NAME] ULC" at bounding box center [299, 413] width 139 height 37
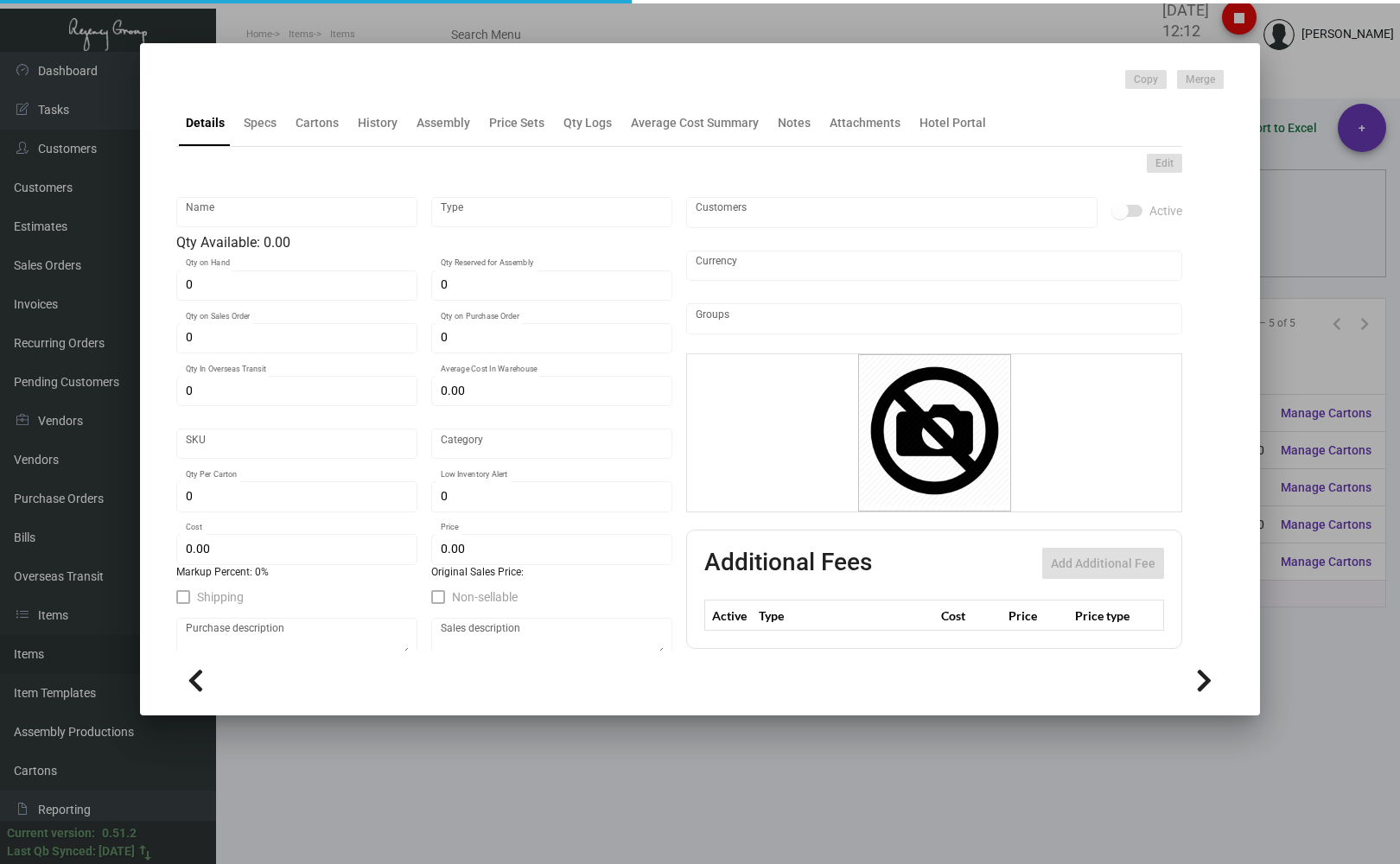
type input "Key Card - [PERSON_NAME] ULC"
type input "Inventory"
type input "$ 0.1998"
type input "Overseas"
type input "1,000"
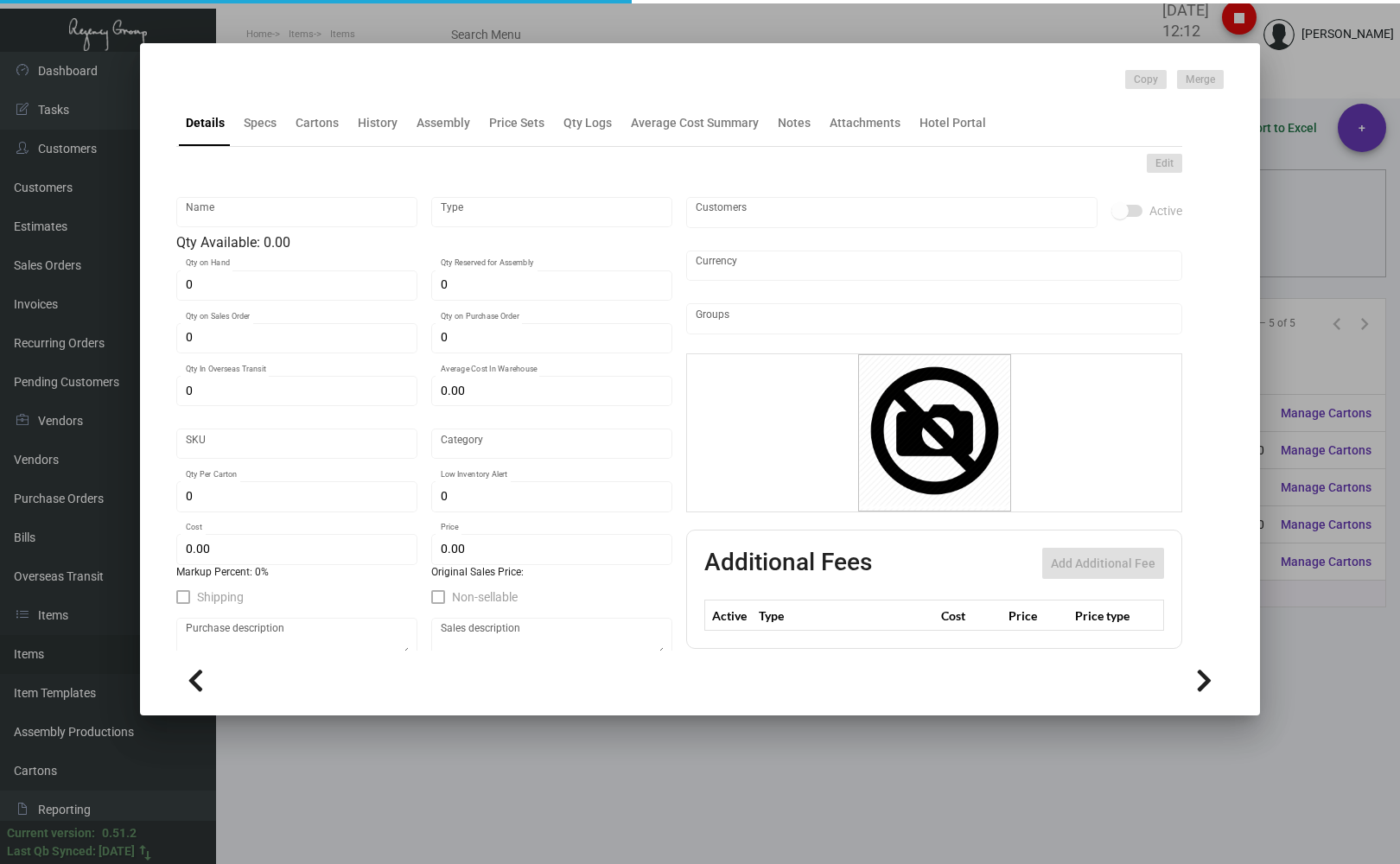
type input "$ 0.201"
type input "$ 0.378"
checkbox input "true"
type input "United States Dollar $"
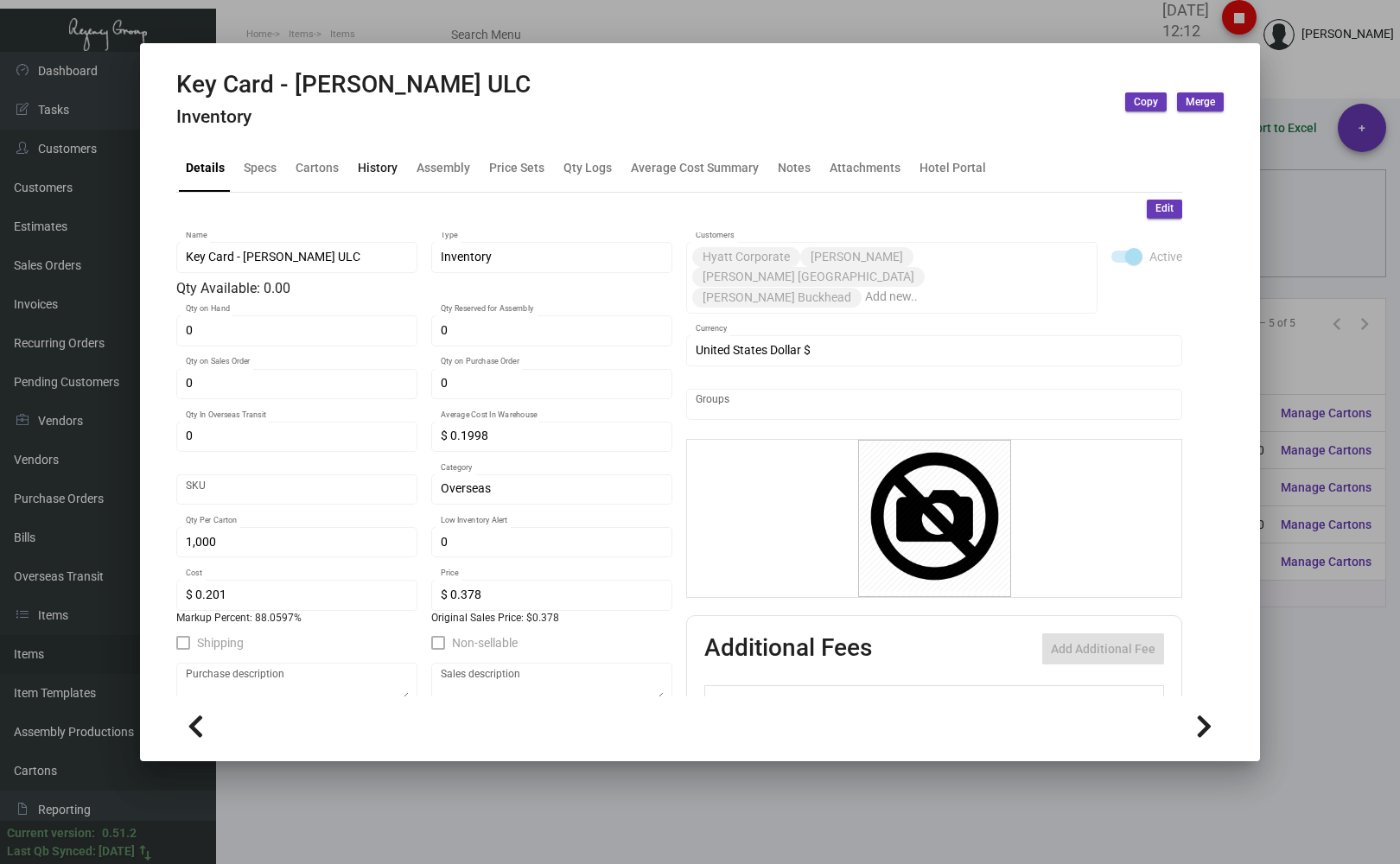
click at [387, 170] on div "History" at bounding box center [378, 167] width 40 height 18
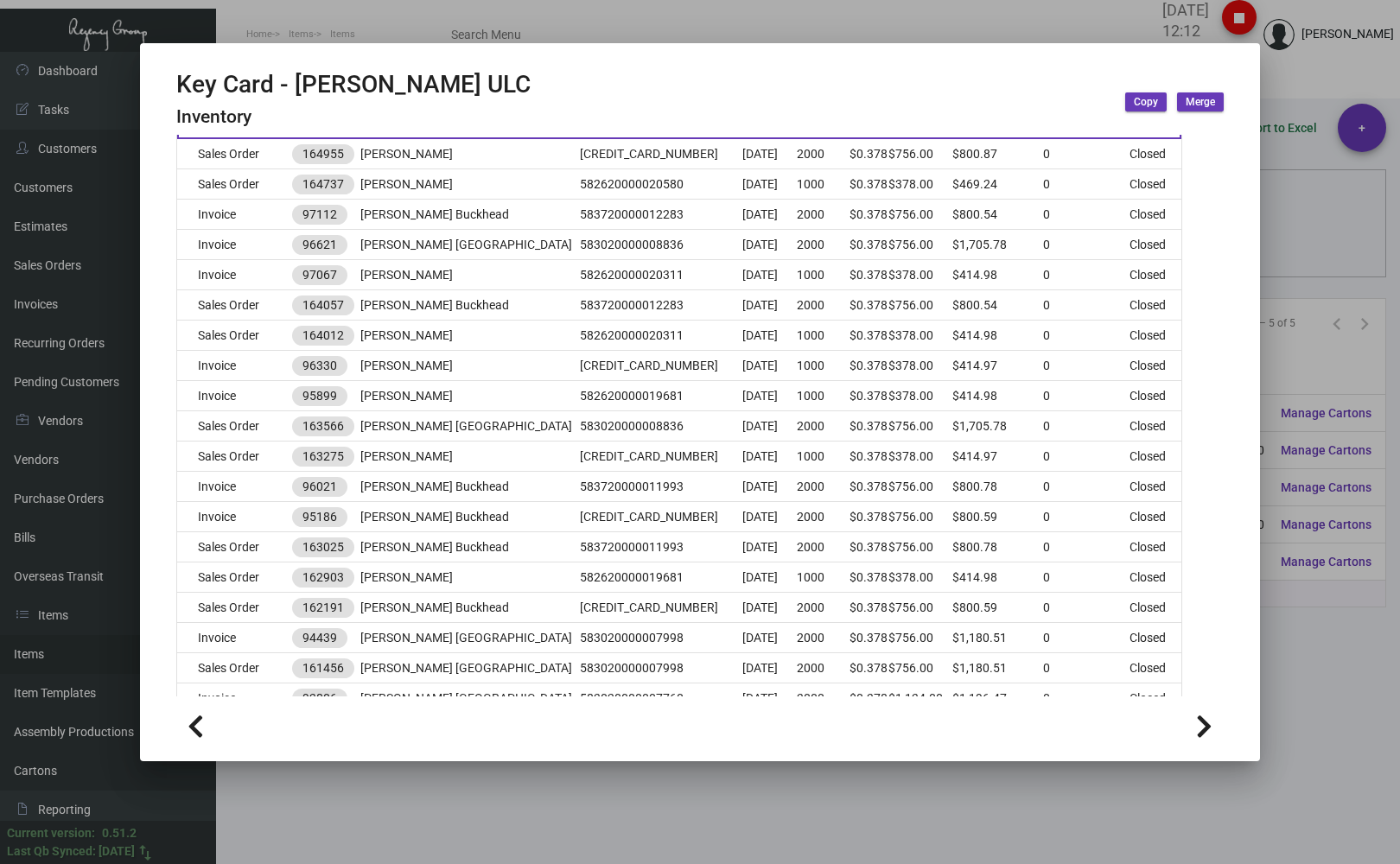
scroll to position [118, 0]
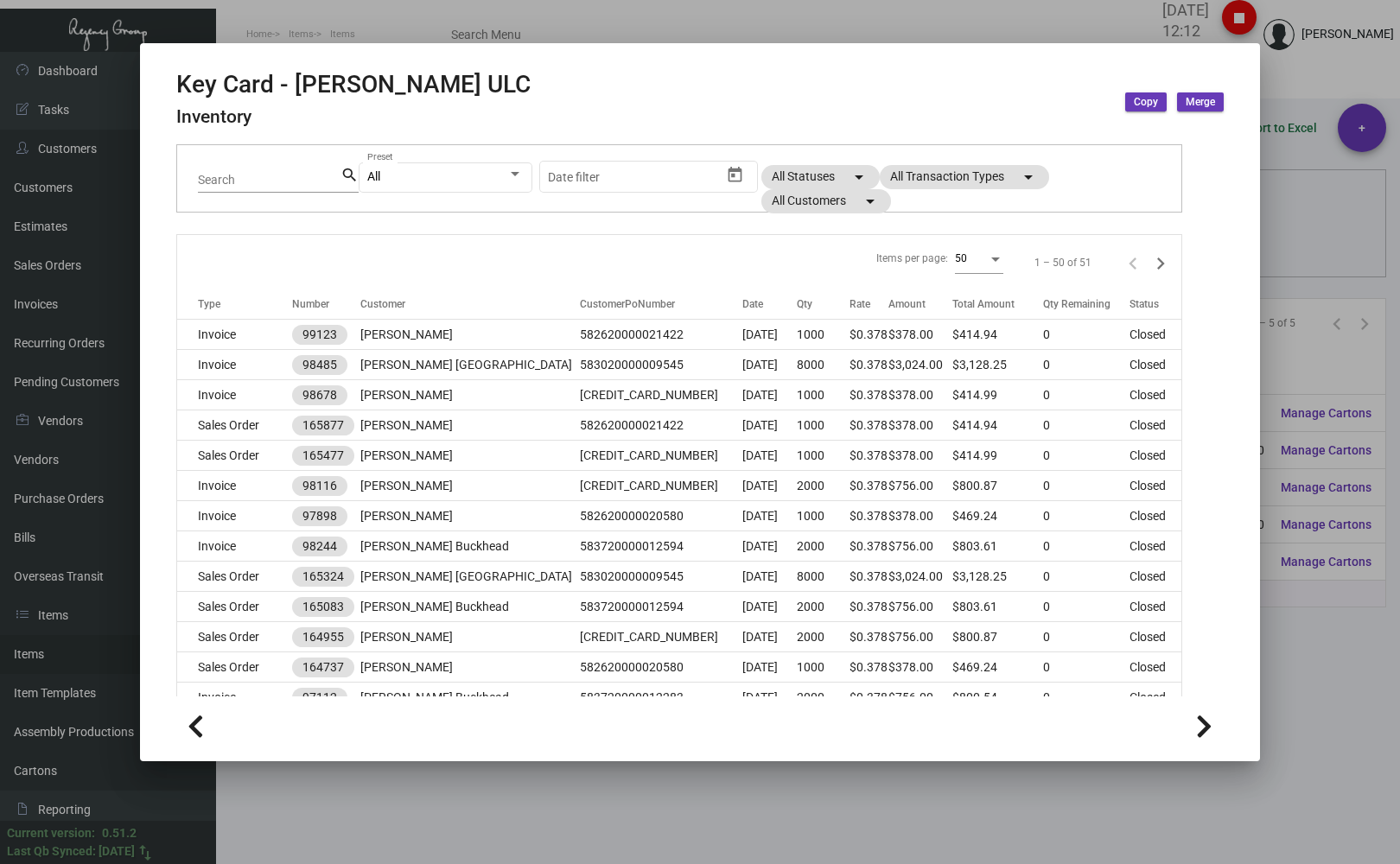
click at [239, 25] on div at bounding box center [700, 432] width 1400 height 864
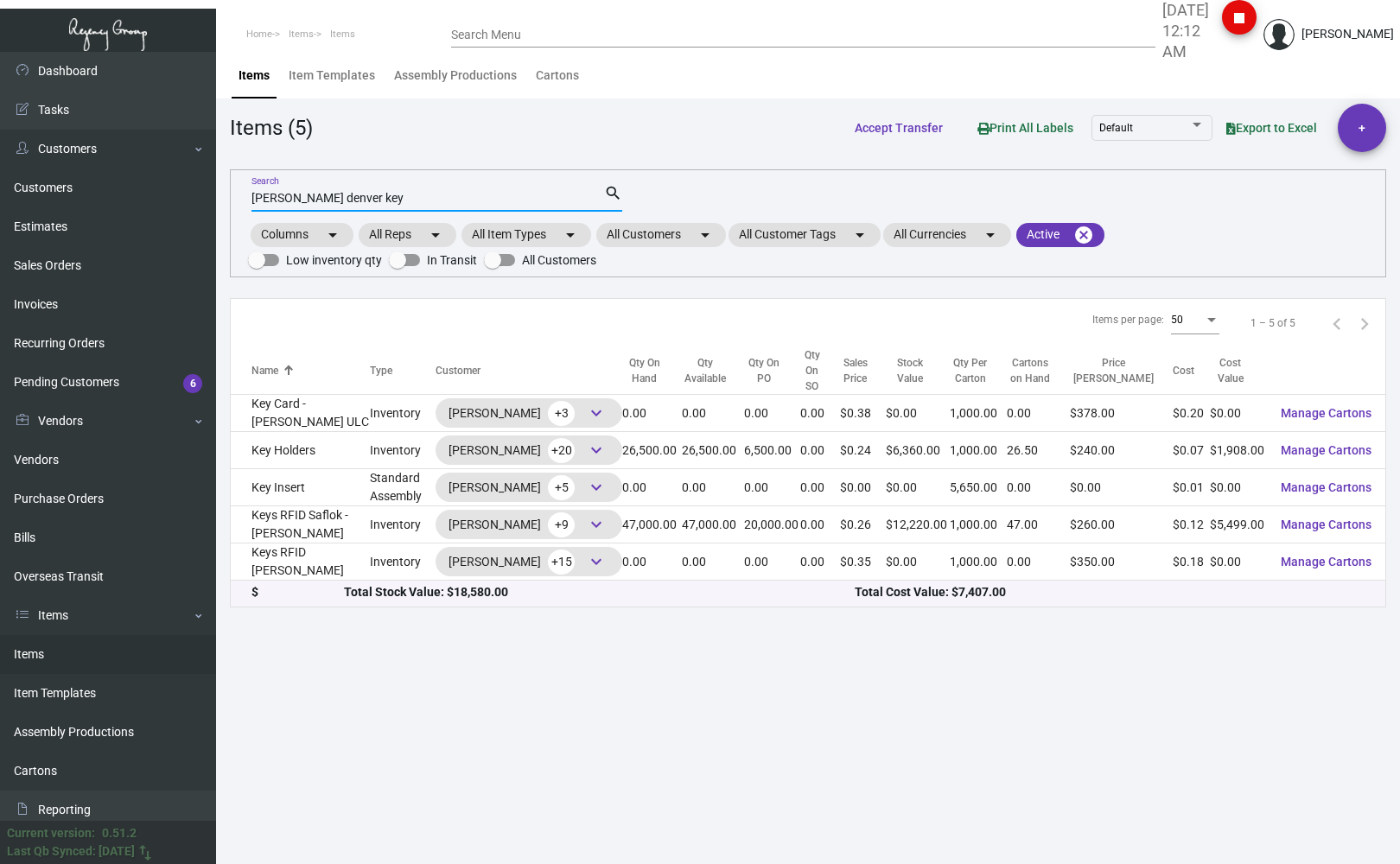
click at [350, 197] on input "[PERSON_NAME] denver key" at bounding box center [427, 198] width 352 height 14
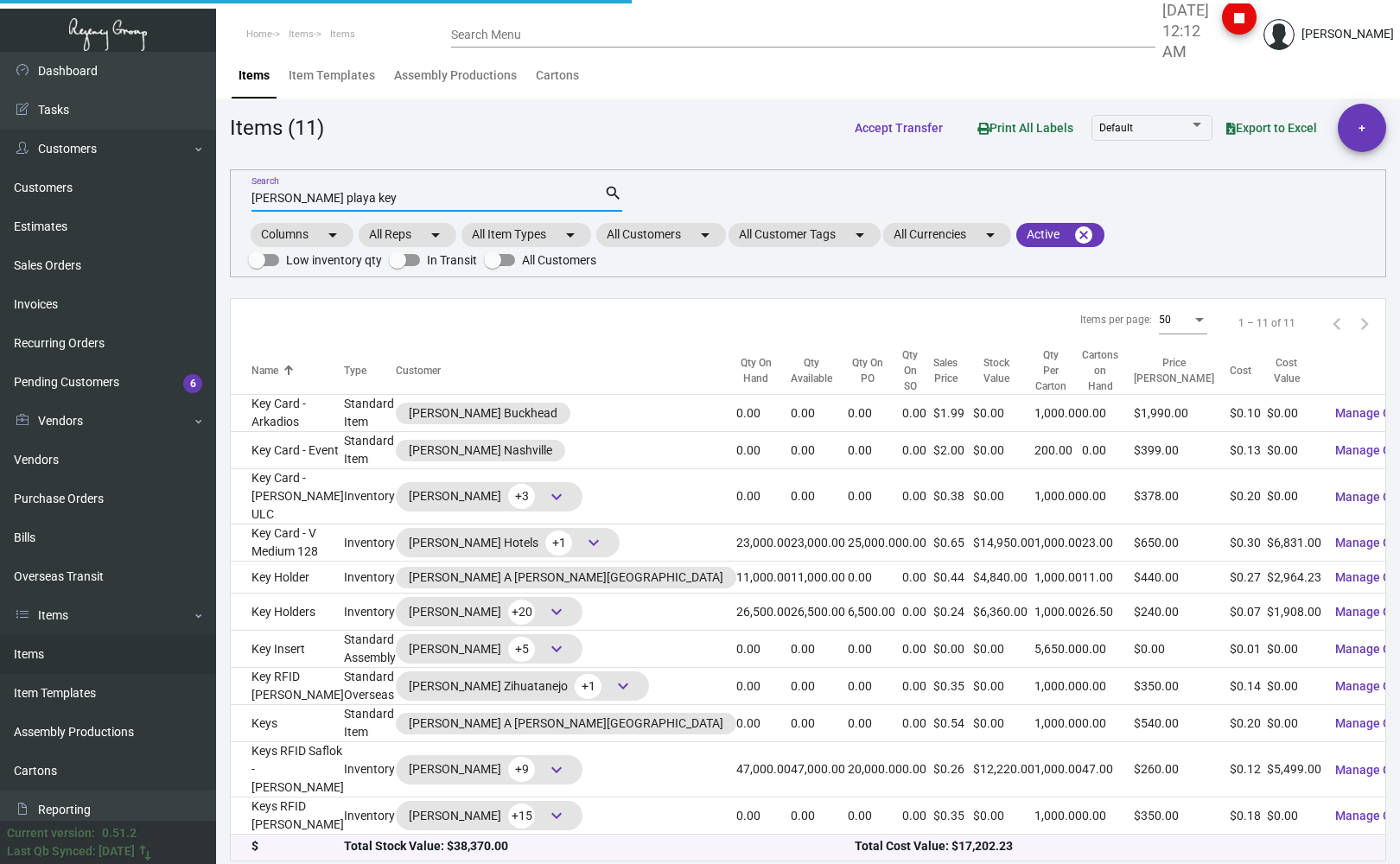
type input "[PERSON_NAME] playa key"
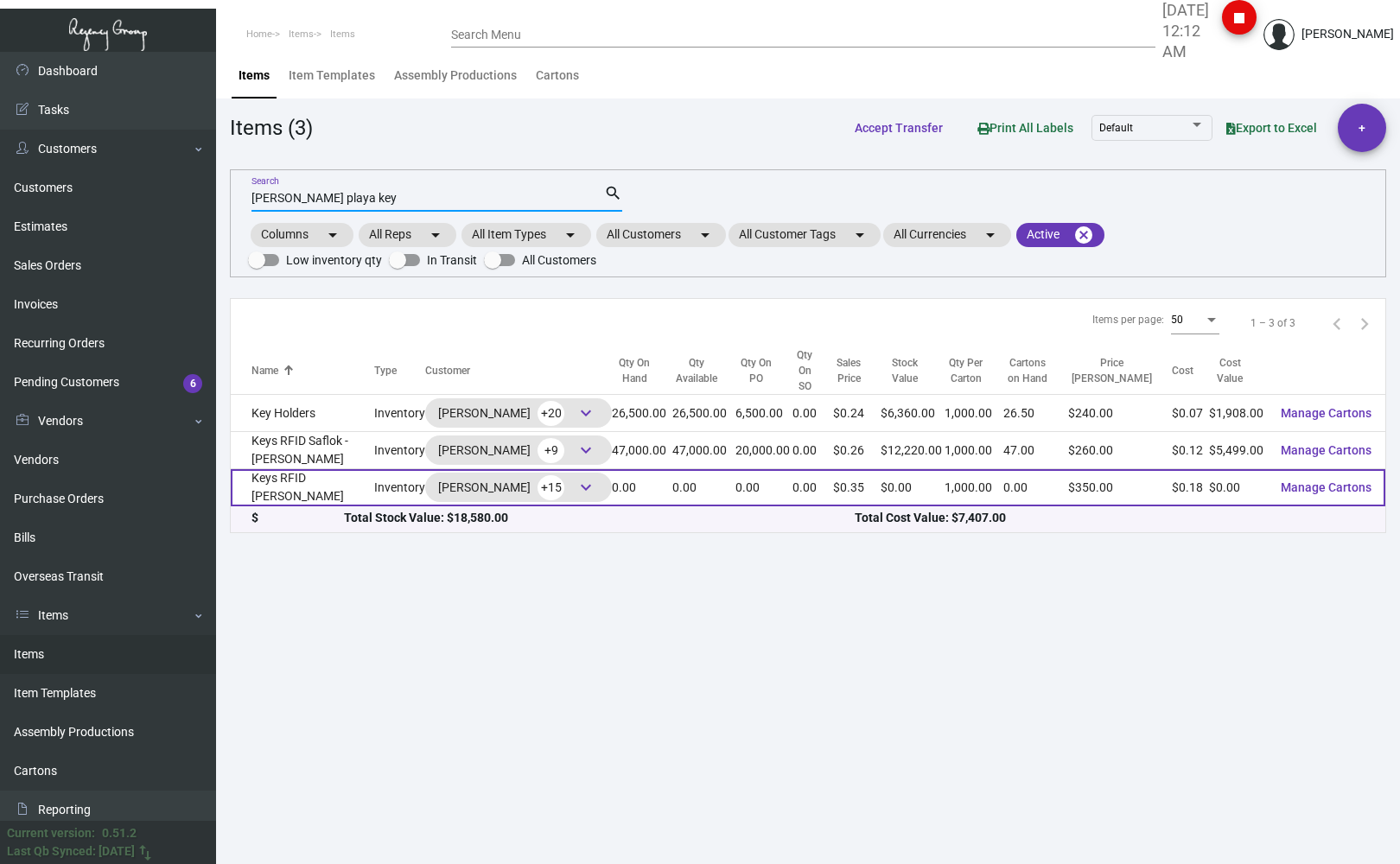
click at [272, 469] on td "Keys RFID [PERSON_NAME]" at bounding box center [302, 487] width 144 height 37
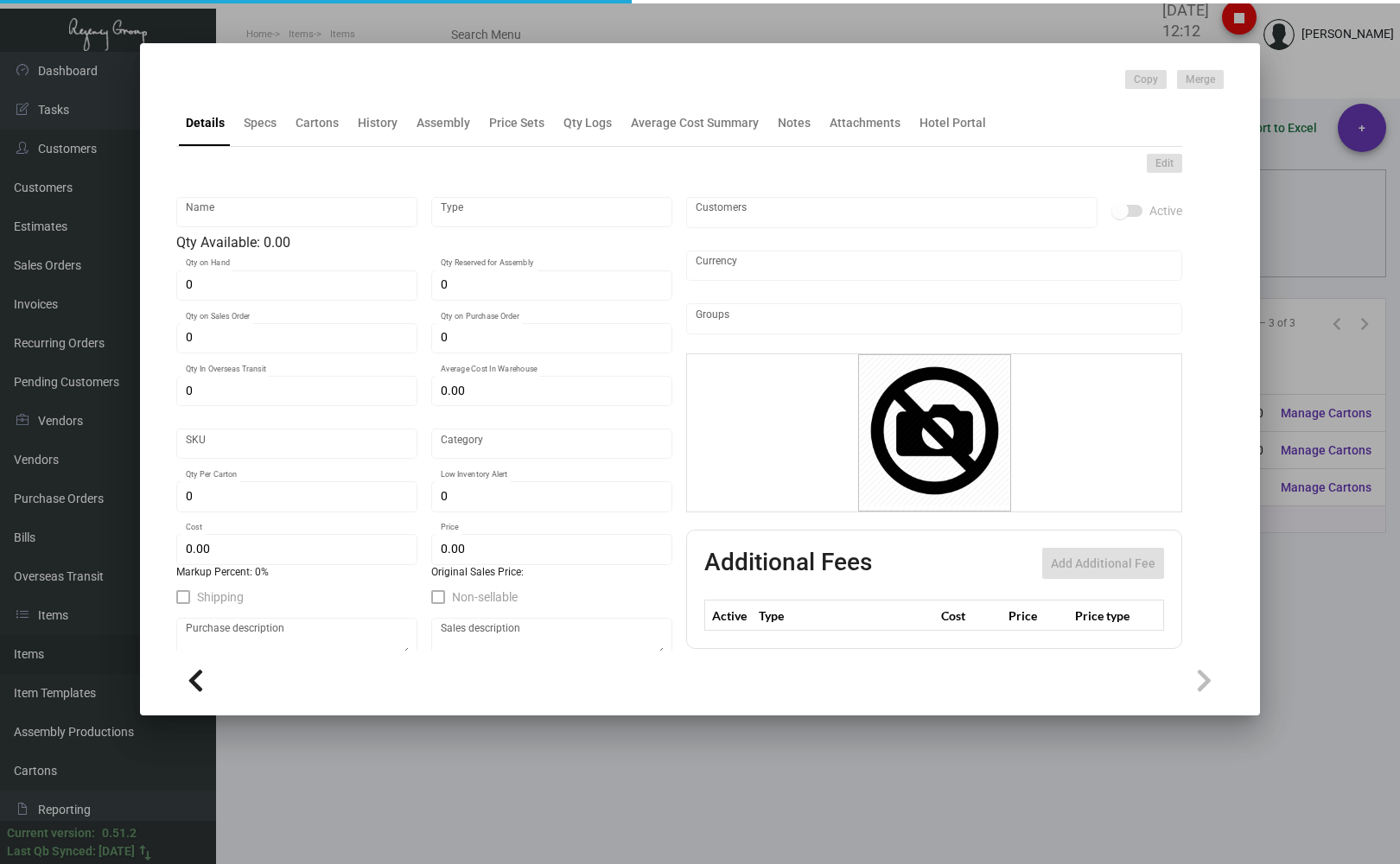
type input "Keys RFID [PERSON_NAME]"
type input "Inventory"
type input "$ 0.17007"
type input "3126"
type input "Standard"
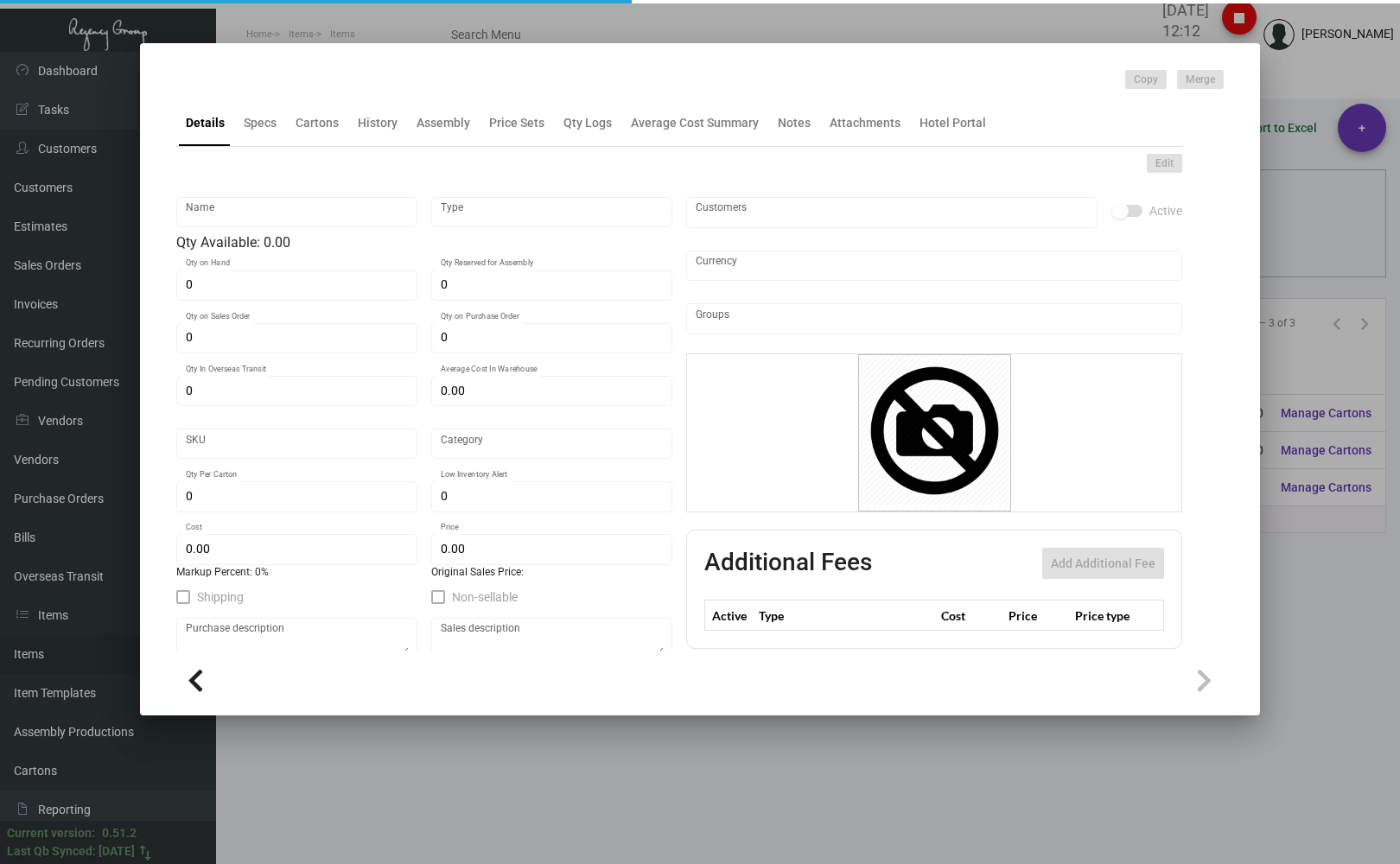
type input "1,000"
type input "7,500"
type input "$ 0.182"
type input "$ 0.35"
type textarea "[PERSON_NAME] Keys RFID Safelok, Size 2-1/8x3-3/8 #30 mill black core dull lami…"
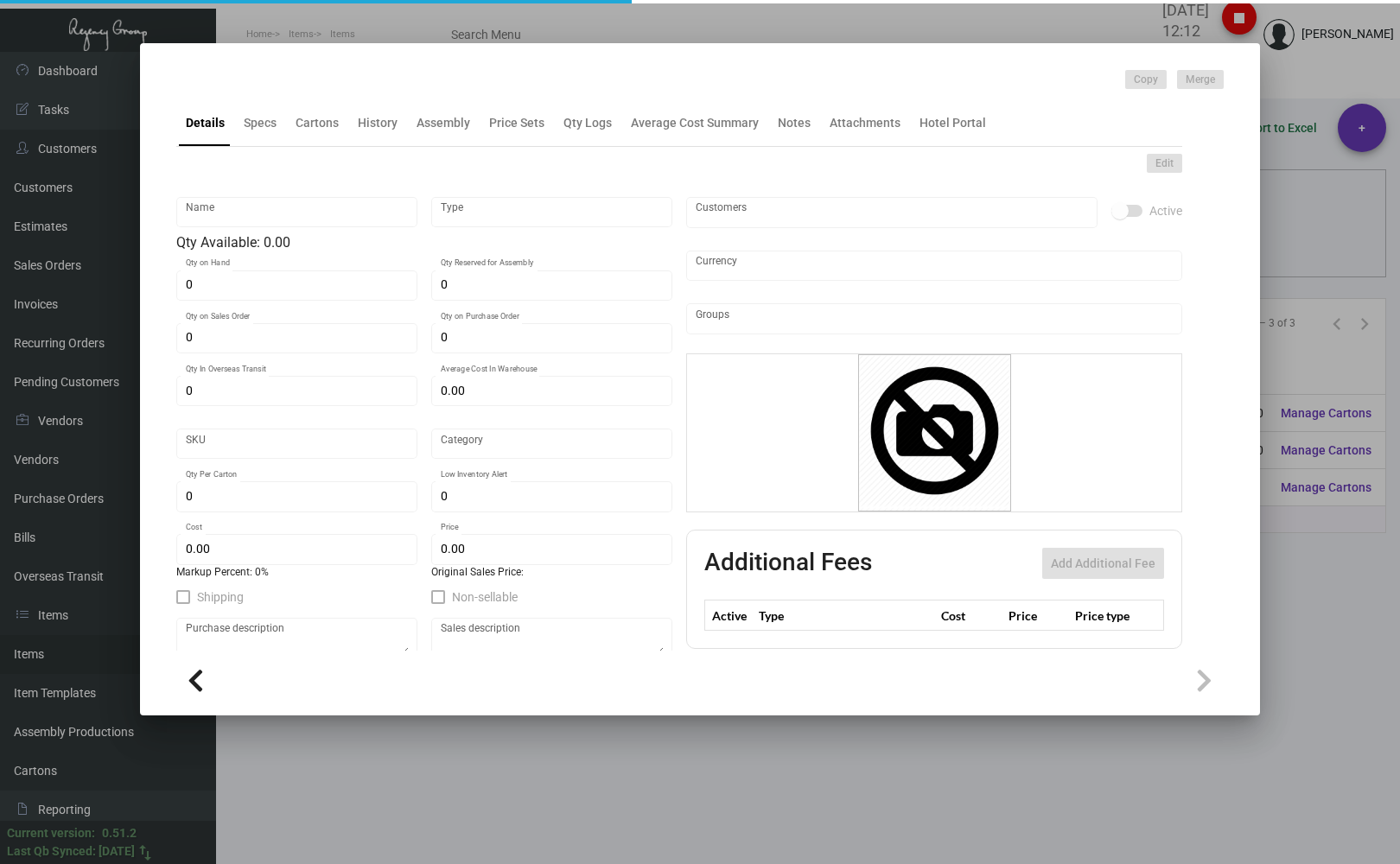
type textarea "[PERSON_NAME] Keys RFID Safelok, Size 2-1/8x3-3/8 #30 mill black core dull lami…"
checkbox input "true"
type input "United States Dollar $"
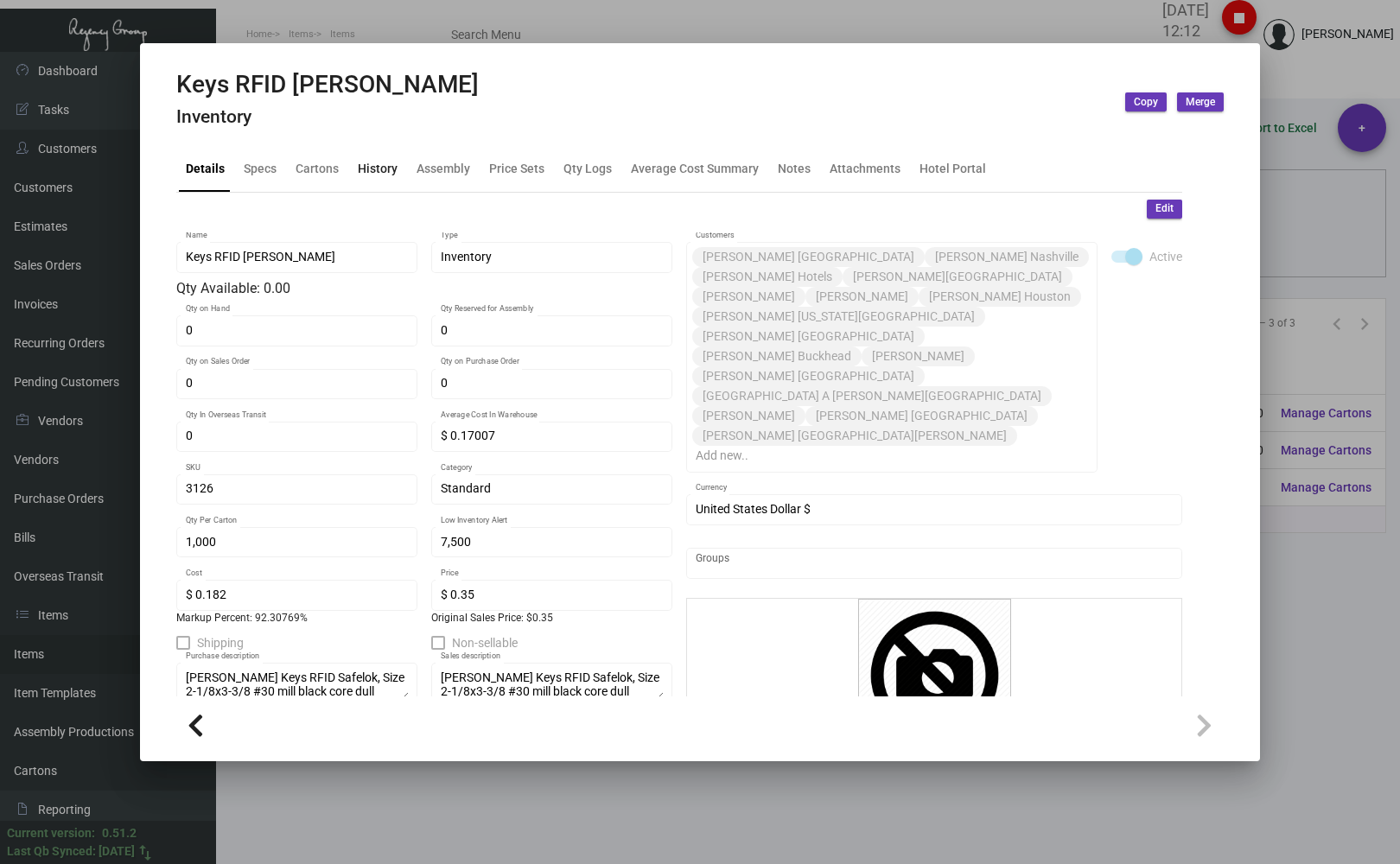
click at [370, 156] on div "History" at bounding box center [377, 168] width 54 height 42
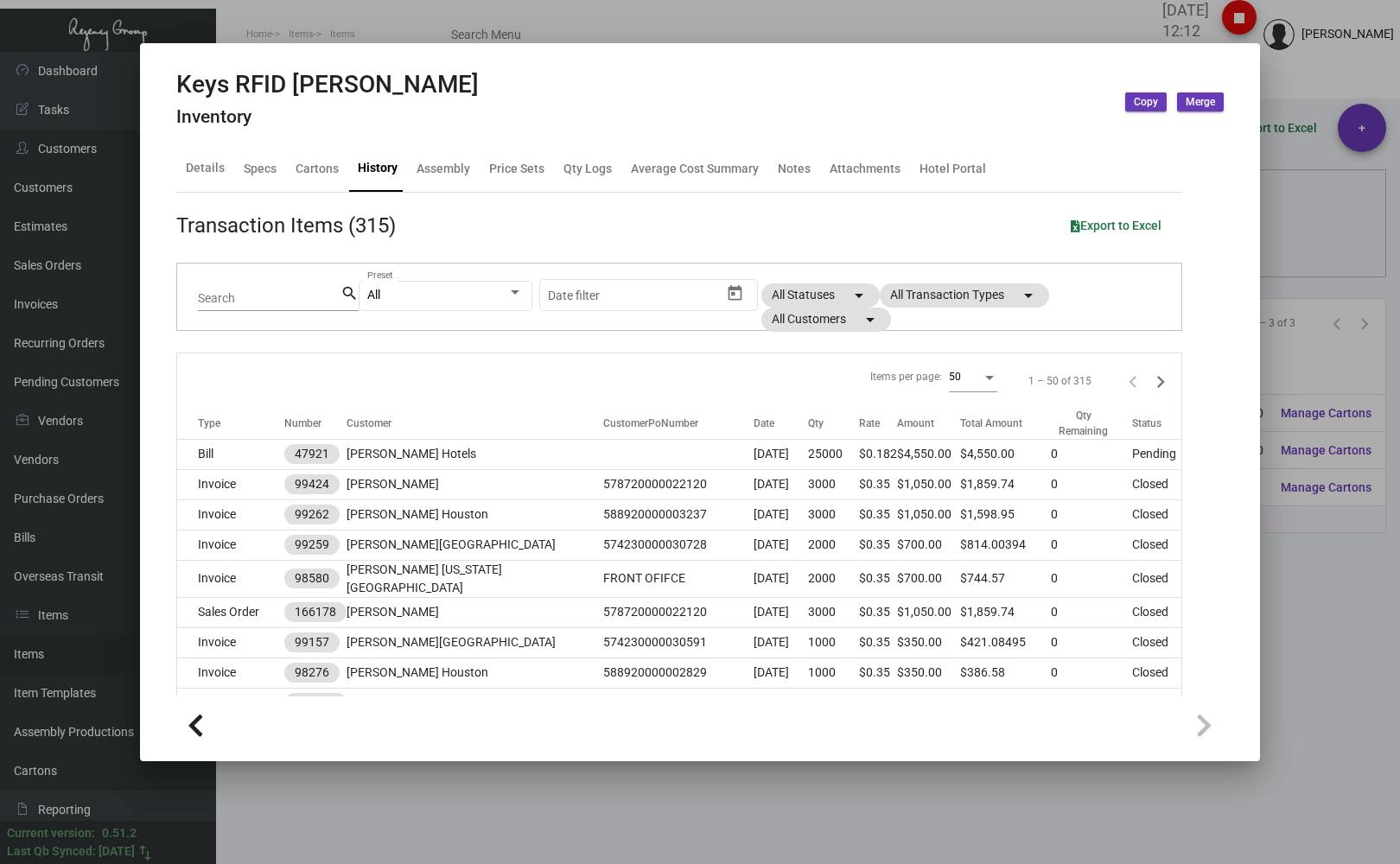
click at [253, 296] on input "Search" at bounding box center [268, 298] width 143 height 14
type input "playa"
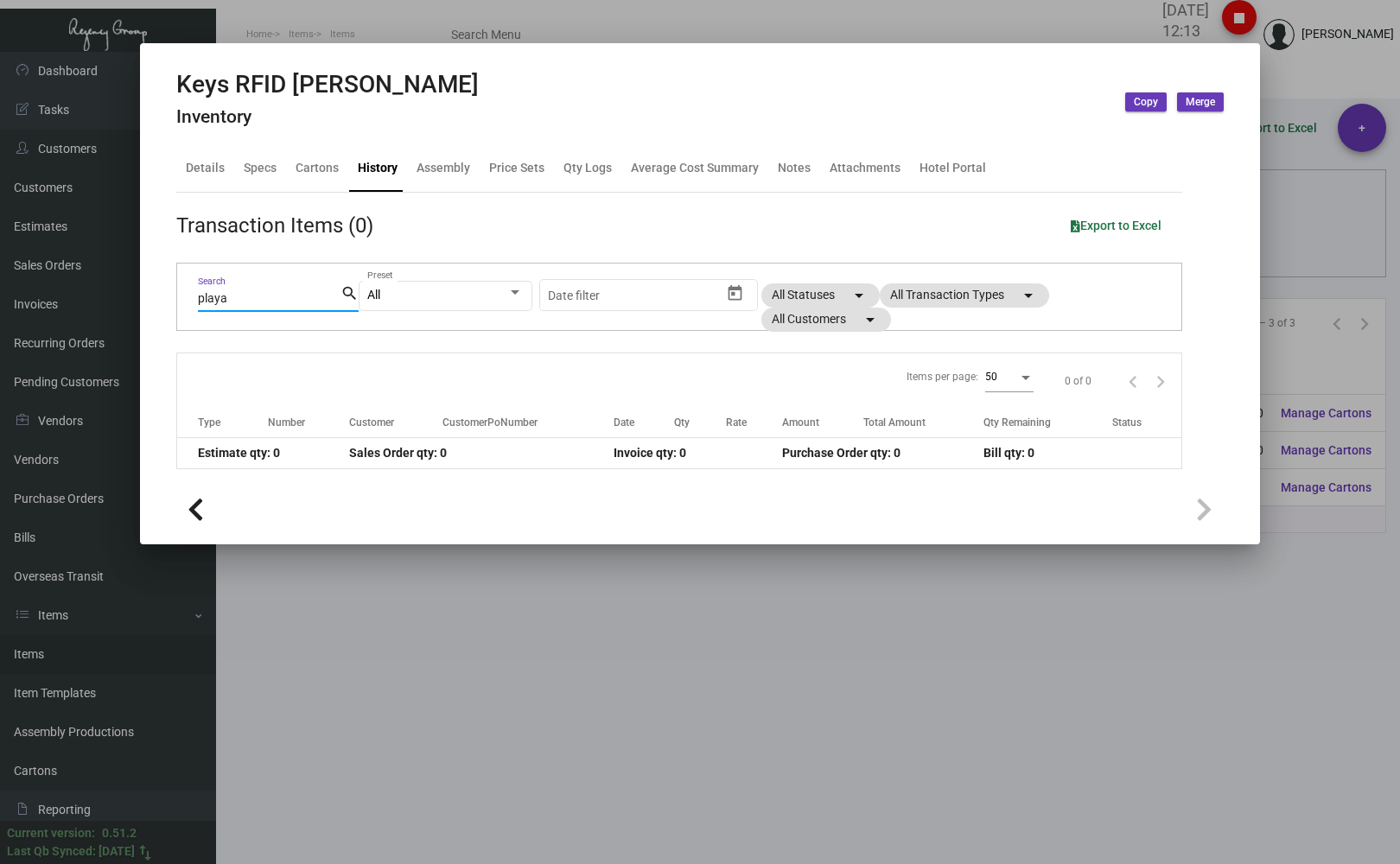
click at [274, 38] on div at bounding box center [700, 432] width 1400 height 864
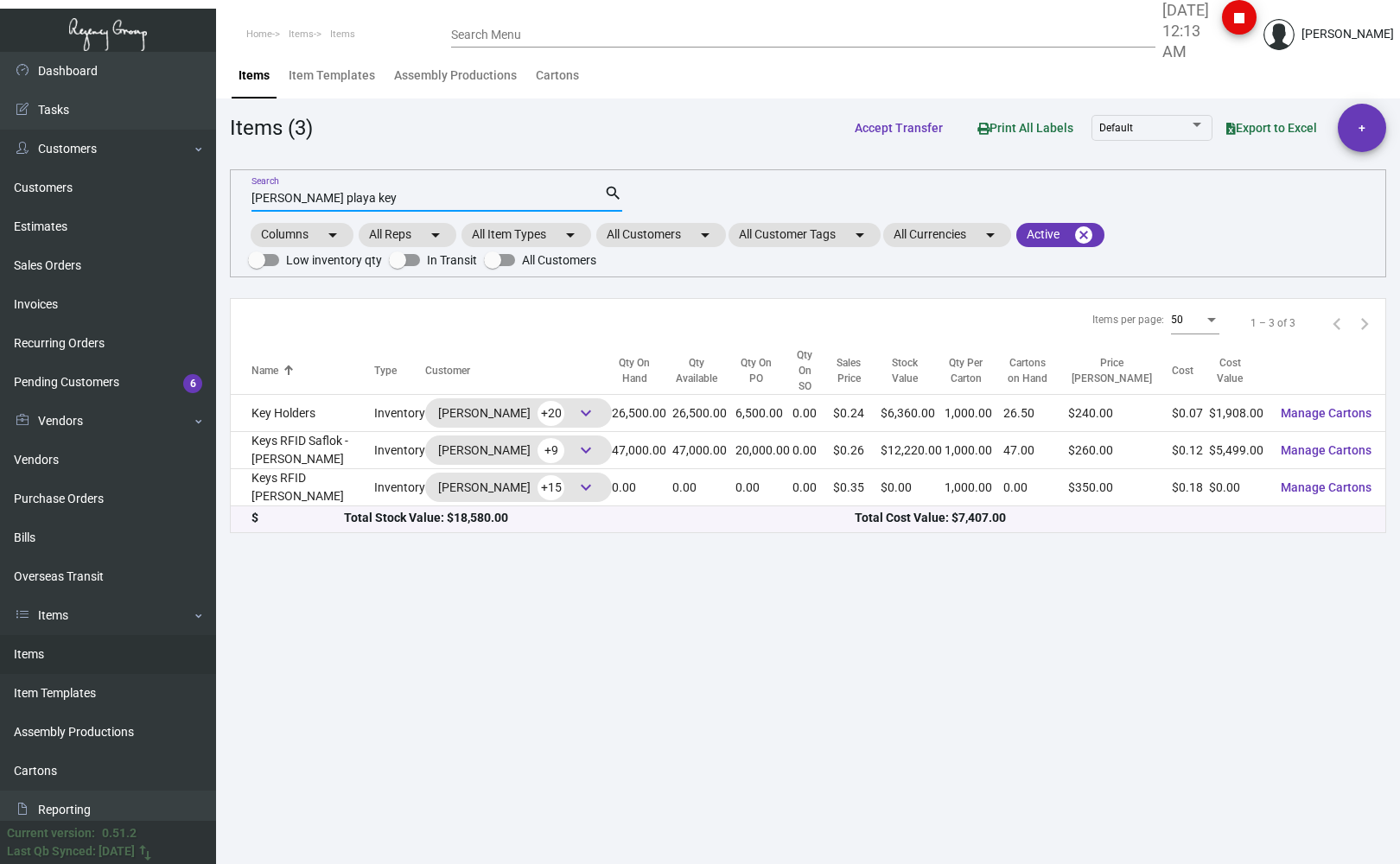
click at [362, 195] on input "[PERSON_NAME] playa key" at bounding box center [427, 198] width 352 height 14
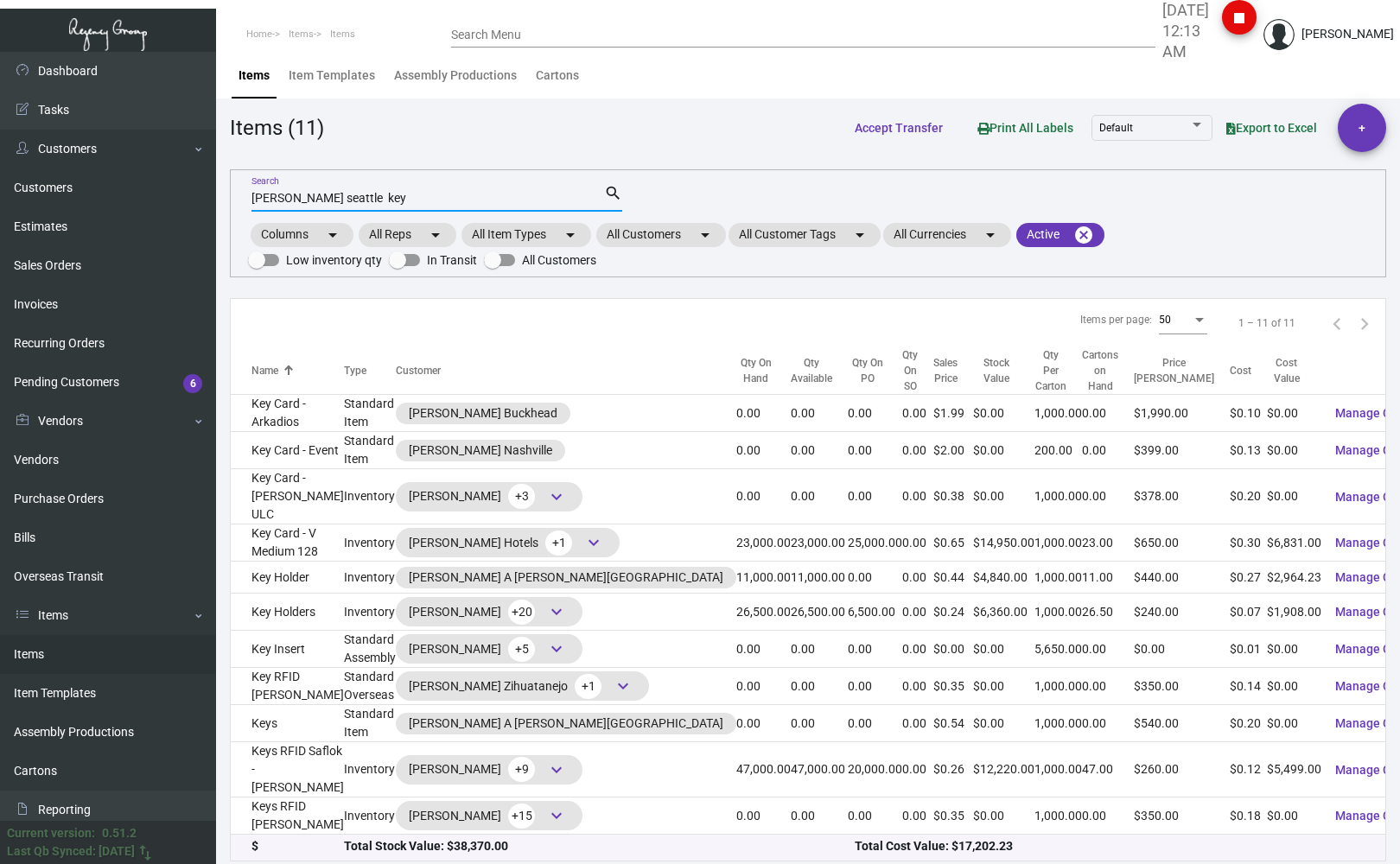
type input "[PERSON_NAME] seattle key"
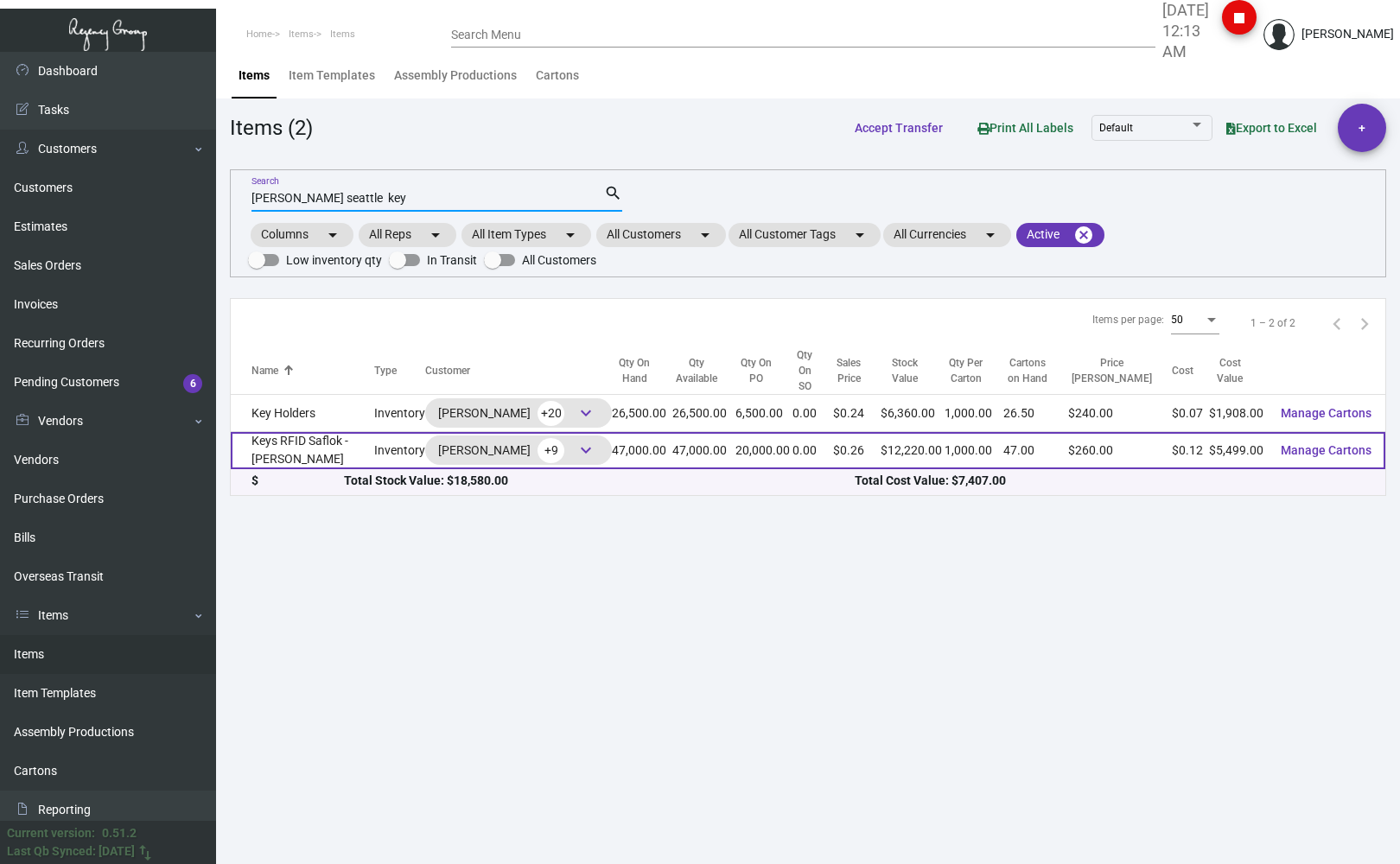
click at [274, 437] on td "Keys RFID Saflok - [PERSON_NAME]" at bounding box center [302, 449] width 144 height 37
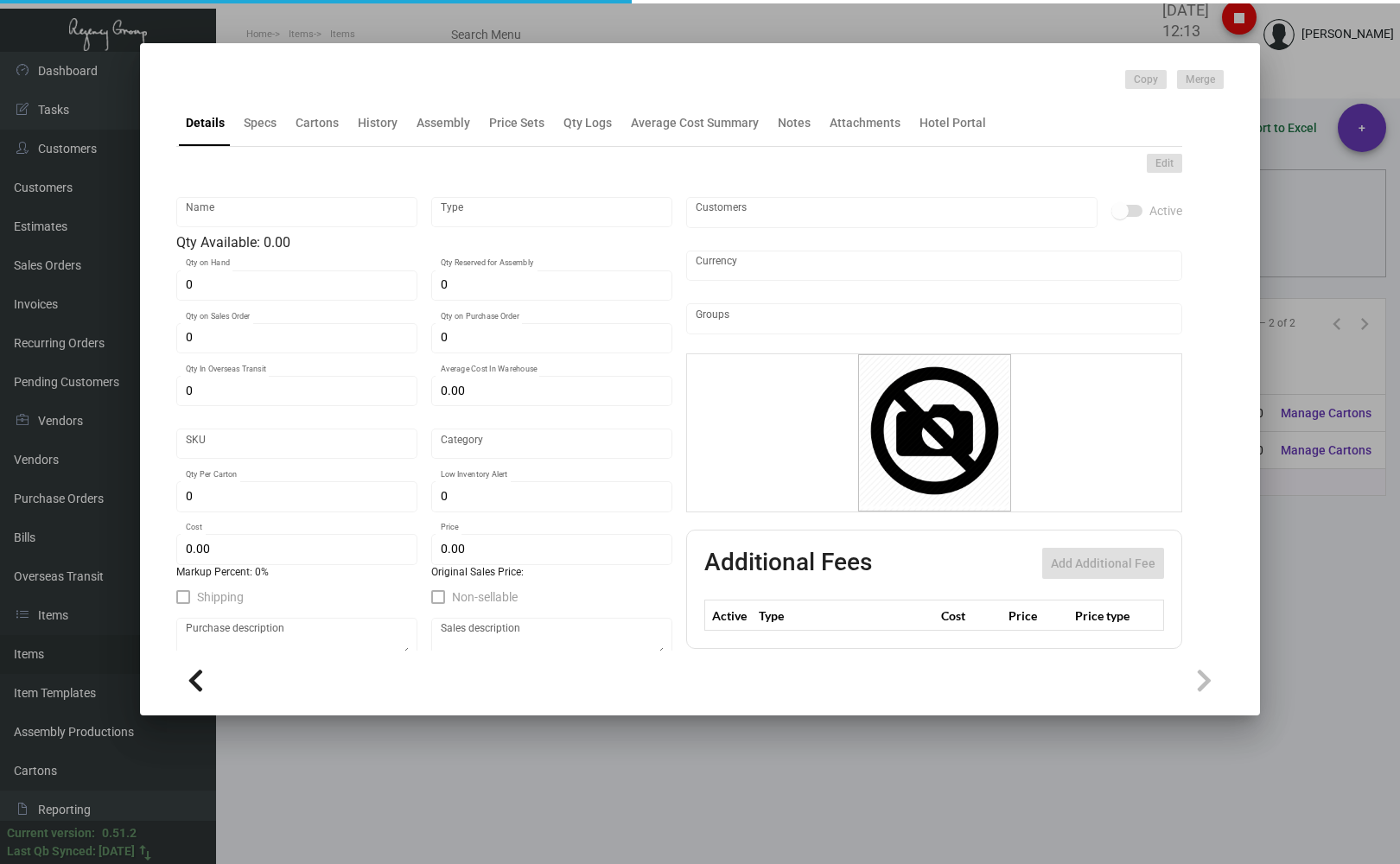
type input "Keys RFID Saflok - [PERSON_NAME]"
type input "Inventory"
type input "47,000"
type input "20,000"
type input "$ 0.12155"
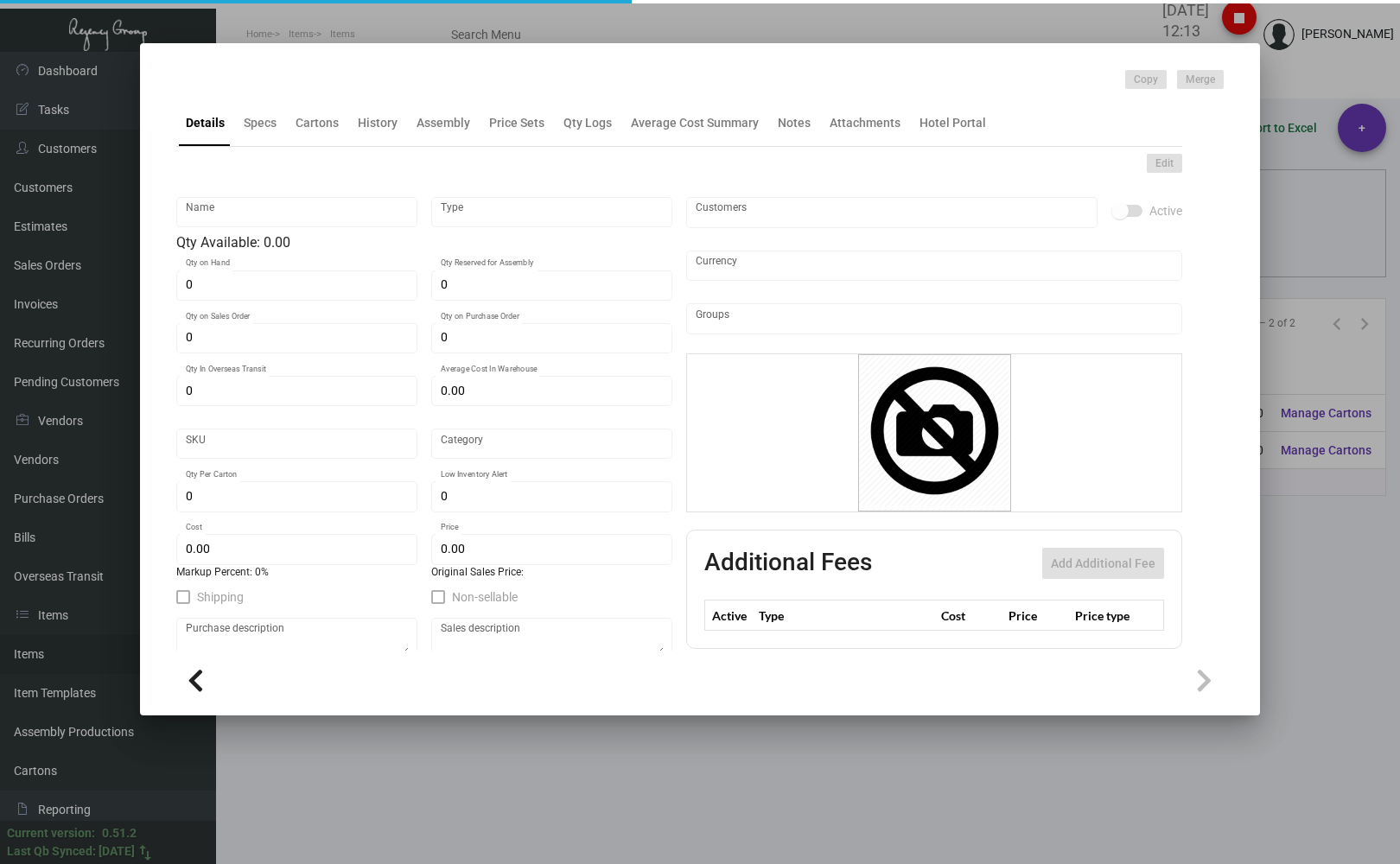
type input "3126"
type input "Standard"
type input "1,000"
type input "7,500"
type input "$ 0.117"
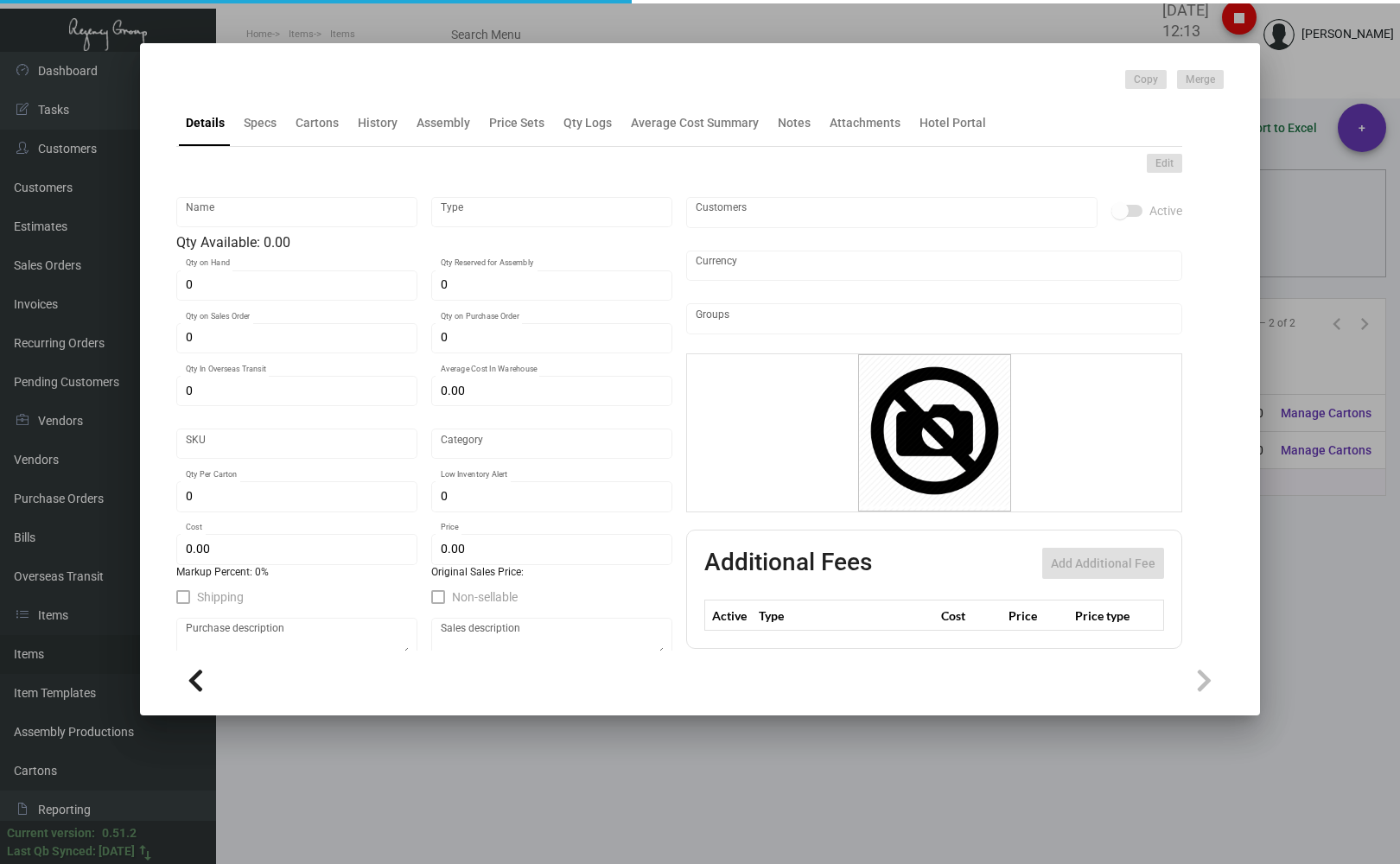
type input "$ 0.26"
type textarea "[PERSON_NAME] Keys RFID Safelok, Size 2-1/8x3-3/8 #30 mill black core dull lami…"
checkbox input "true"
type input "United States Dollar $"
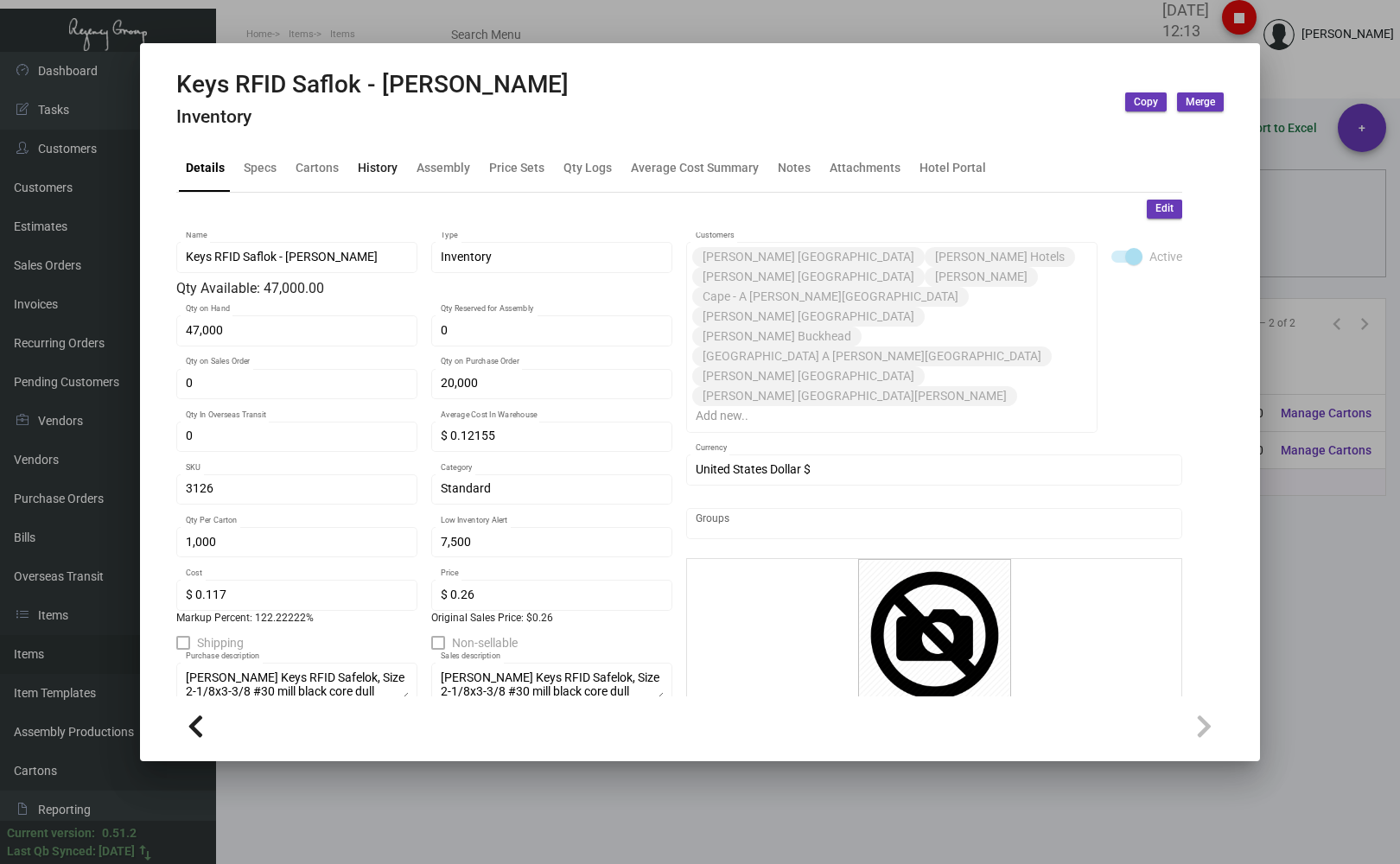
click at [353, 167] on div "History" at bounding box center [377, 168] width 54 height 42
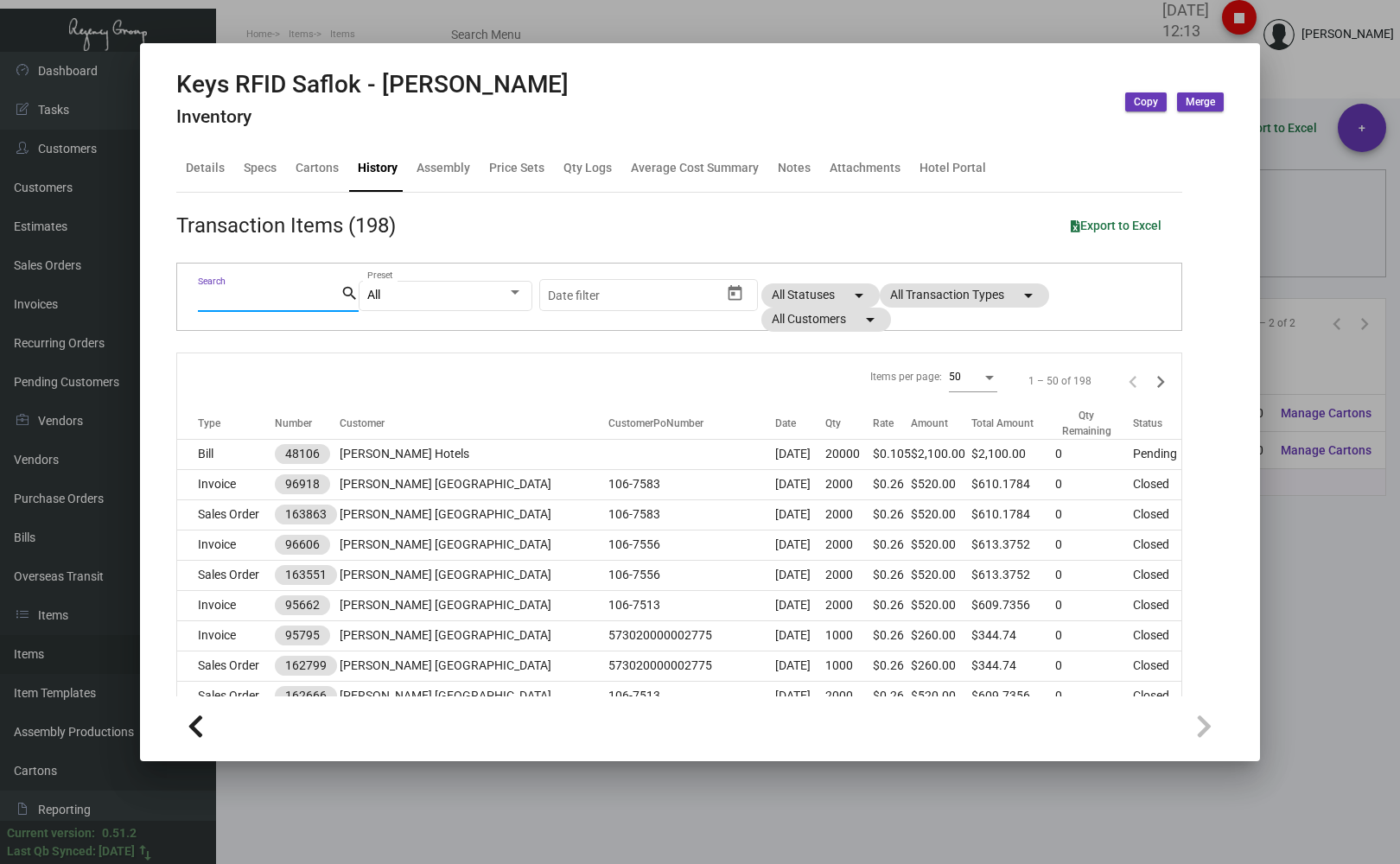
click at [269, 296] on input "Search" at bounding box center [268, 298] width 143 height 14
type input "[GEOGRAPHIC_DATA]"
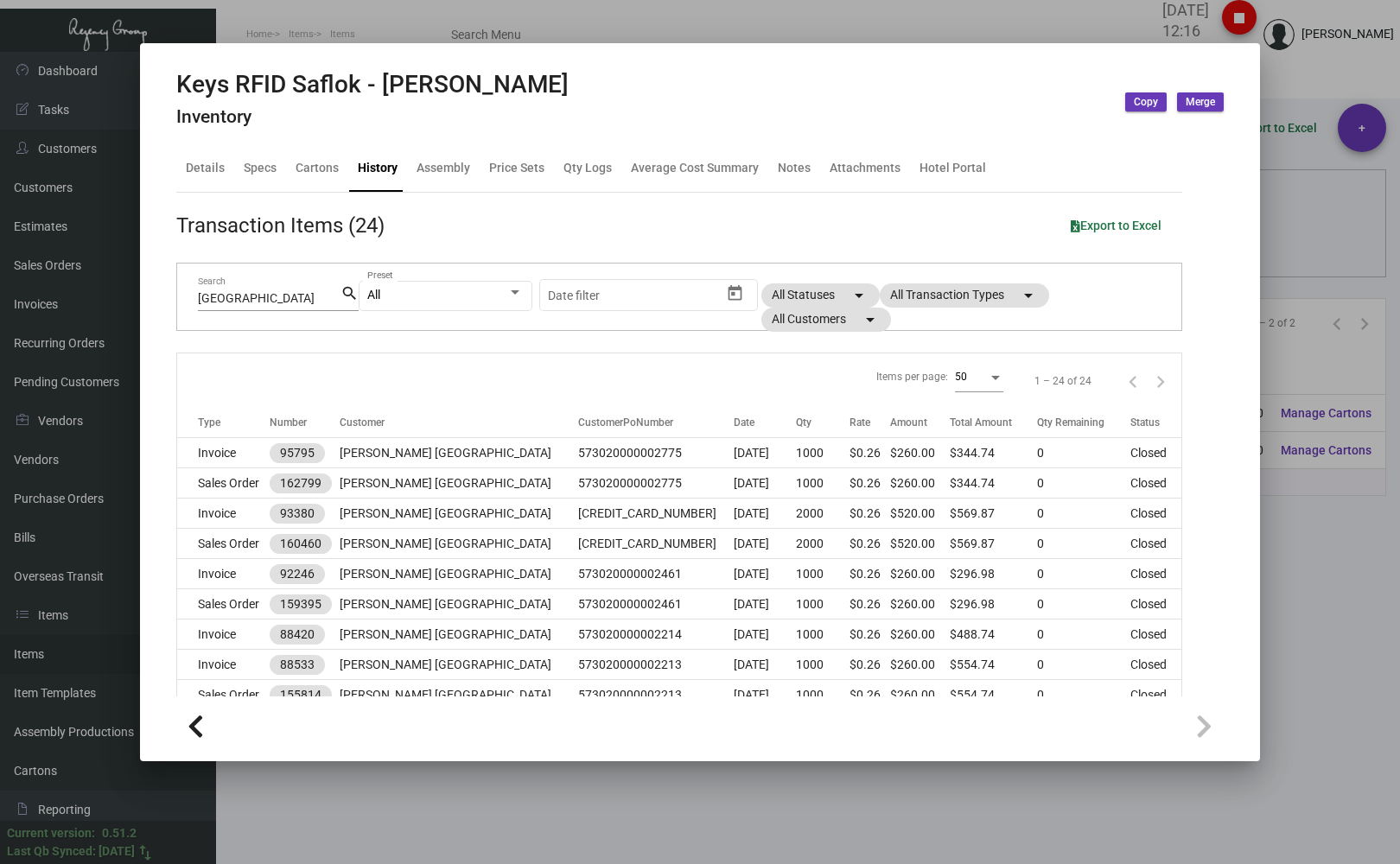
click at [1301, 81] on div at bounding box center [700, 432] width 1400 height 864
